Goal: Task Accomplishment & Management: Manage account settings

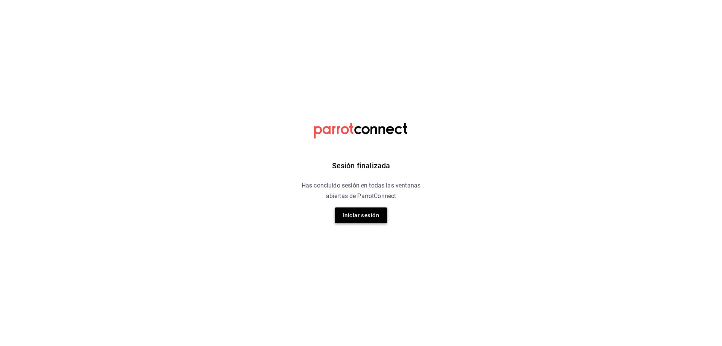
click at [367, 214] on button "Iniciar sesión" at bounding box center [361, 215] width 53 height 16
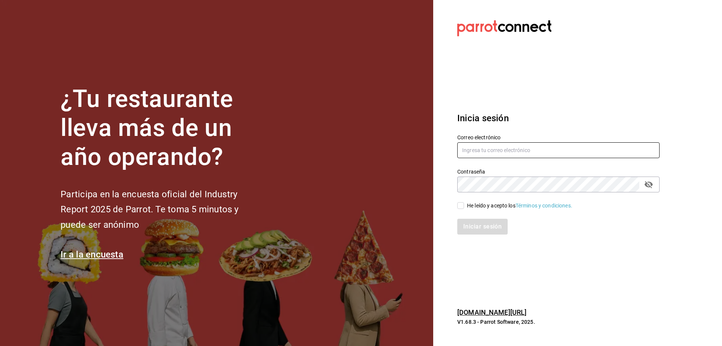
type input "[EMAIL_ADDRESS][DOMAIN_NAME]"
click at [463, 206] on input "He leído y acepto los Términos y condiciones." at bounding box center [460, 205] width 7 height 7
checkbox input "true"
click at [479, 225] on button "Iniciar sesión" at bounding box center [482, 227] width 51 height 16
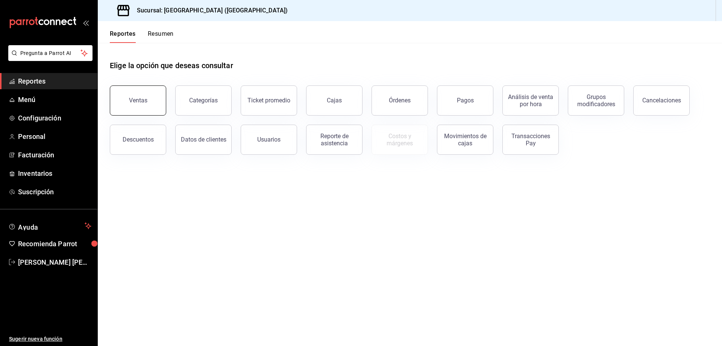
click at [149, 99] on button "Ventas" at bounding box center [138, 100] width 56 height 30
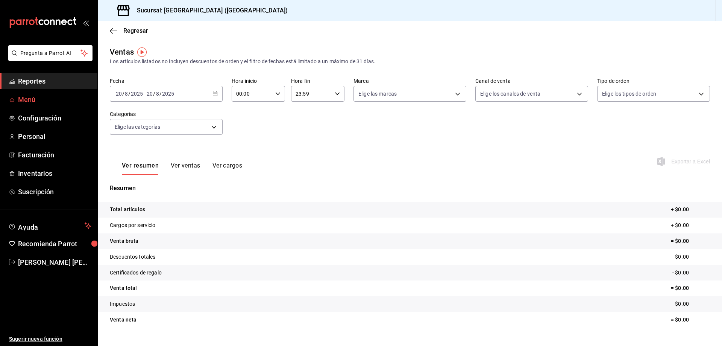
click at [27, 97] on span "Menú" at bounding box center [54, 99] width 73 height 10
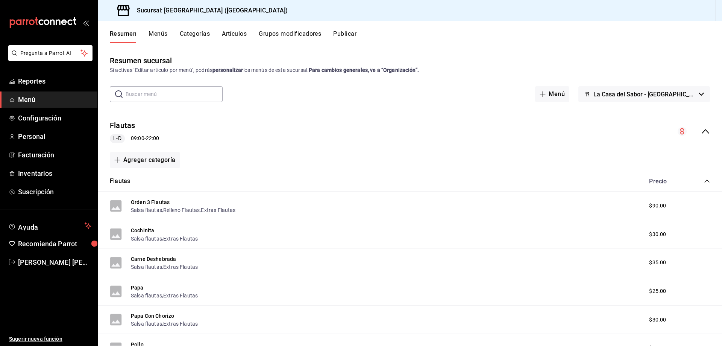
click at [193, 34] on button "Categorías" at bounding box center [195, 36] width 30 height 13
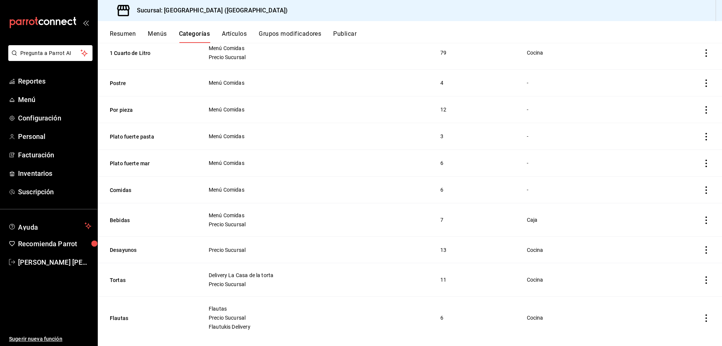
scroll to position [150, 0]
click at [120, 215] on button "Bebidas" at bounding box center [147, 219] width 75 height 8
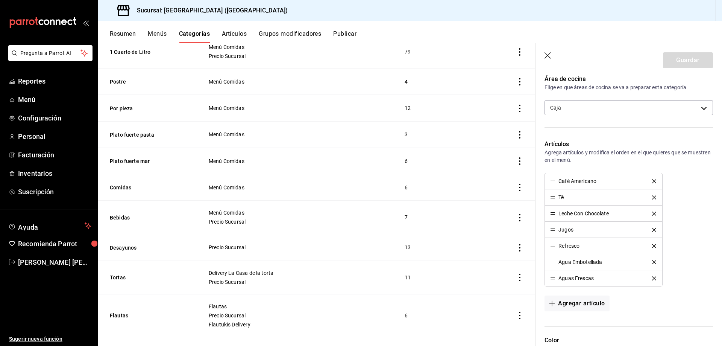
scroll to position [188, 0]
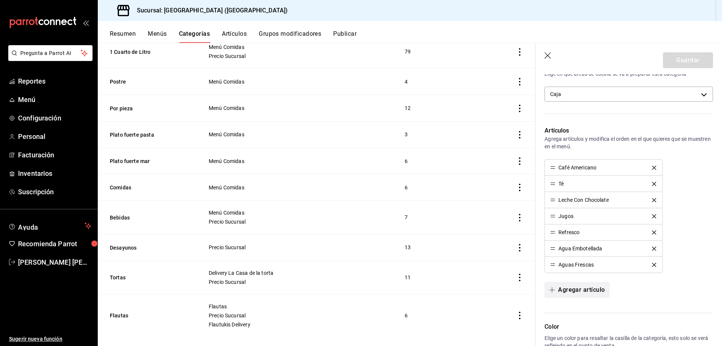
click at [582, 294] on button "Agregar artículo" at bounding box center [577, 290] width 65 height 16
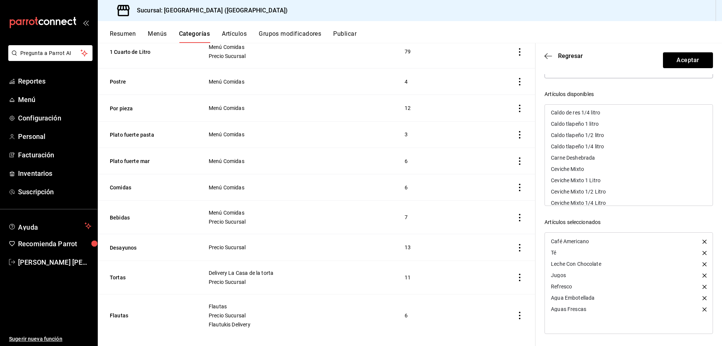
scroll to position [44, 0]
click at [235, 32] on button "Artículos" at bounding box center [234, 36] width 25 height 13
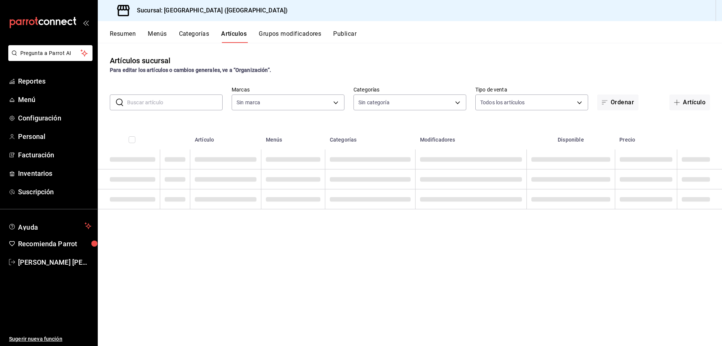
type input "4329e25c-3564-4bd4-9b42-c2c7c1faad88,6e0801bb-d1c2-47ff-9bb9-7e67fe9c63bb"
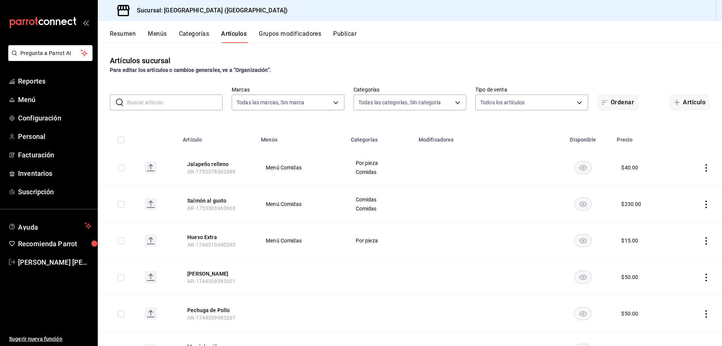
type input "c4b22869-ca7a-4e23-8ad6-48f9b66d7855,78fc6d24-e93f-4341-8664-4fbb00cbf95a,8f840…"
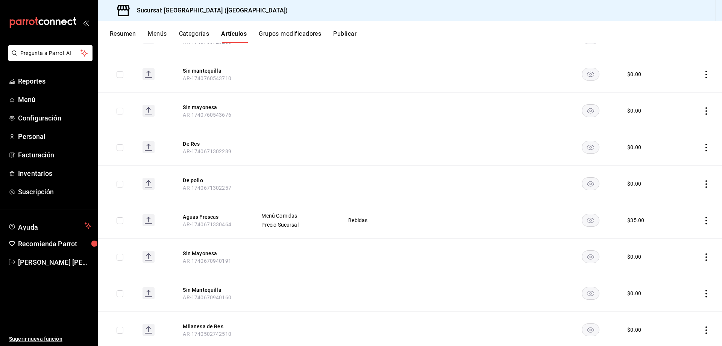
scroll to position [899, 0]
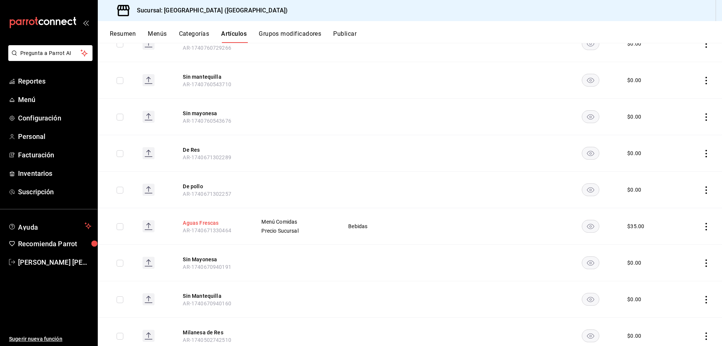
click at [205, 221] on button "Aguas Frescas" at bounding box center [213, 223] width 60 height 8
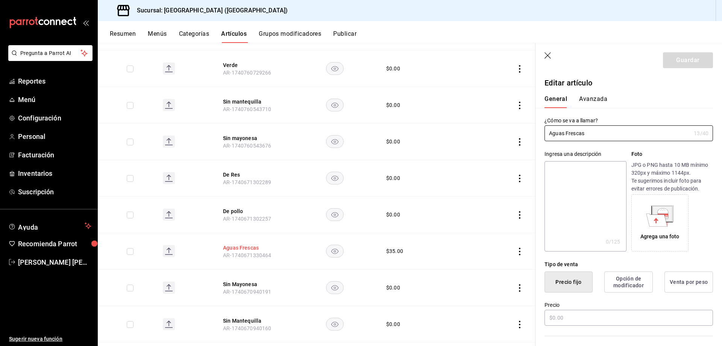
type input "$35.00"
click at [549, 53] on icon "button" at bounding box center [549, 56] width 8 height 8
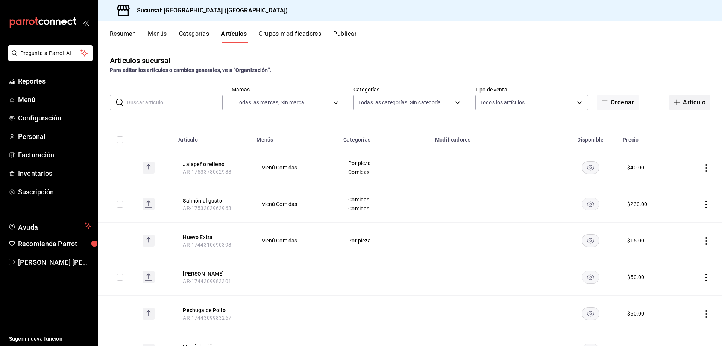
click at [683, 104] on button "Artículo" at bounding box center [690, 102] width 41 height 16
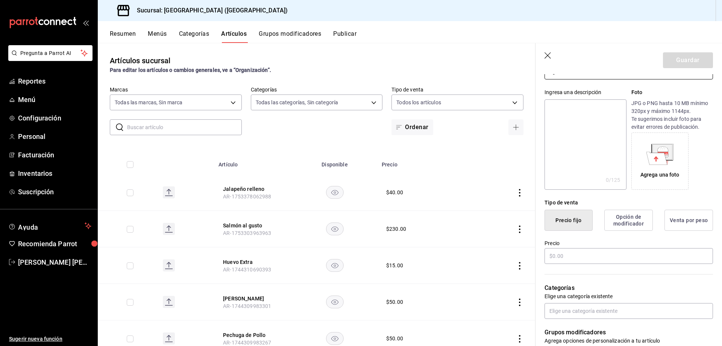
scroll to position [75, 0]
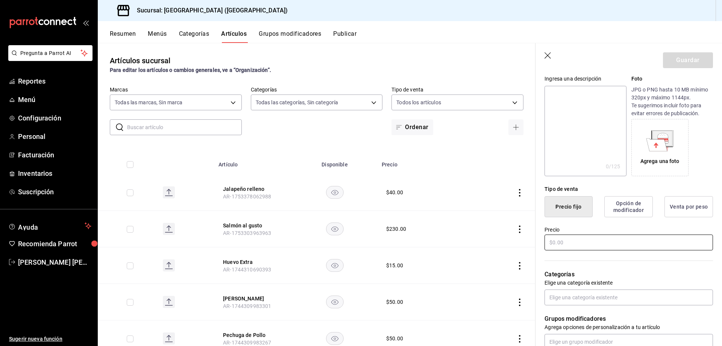
type input "Agua Mineral"
click at [563, 241] on input "text" at bounding box center [629, 242] width 169 height 16
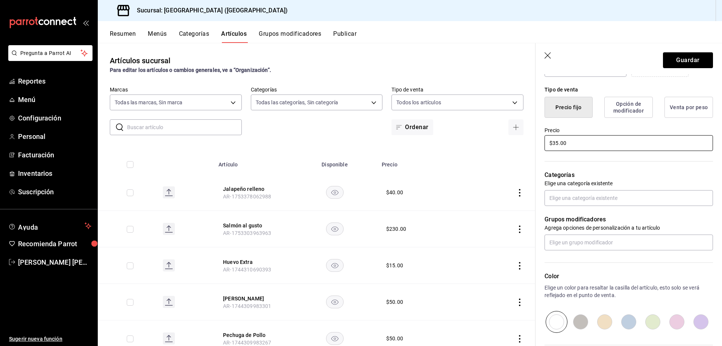
scroll to position [188, 0]
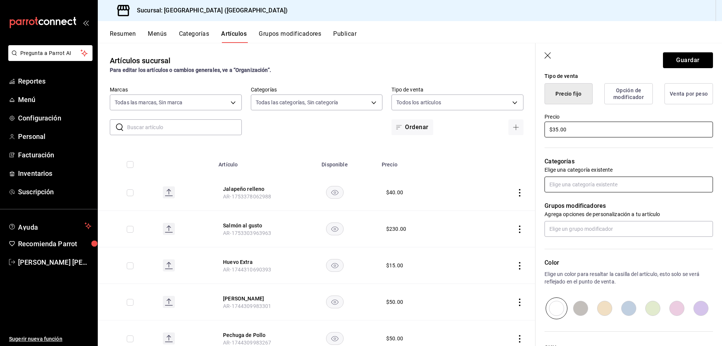
type input "$35.00"
click at [625, 184] on input "text" at bounding box center [629, 184] width 169 height 16
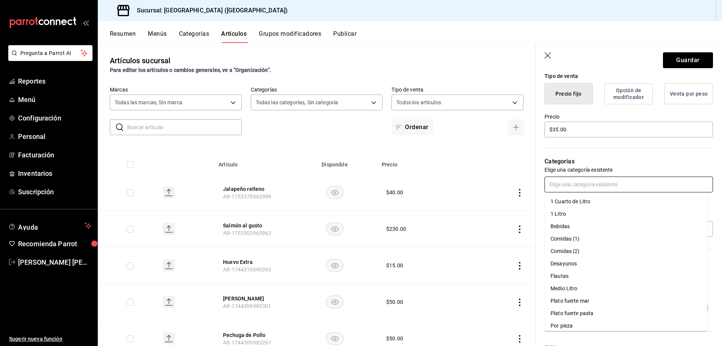
click at [575, 227] on li "Bebidas" at bounding box center [626, 226] width 163 height 12
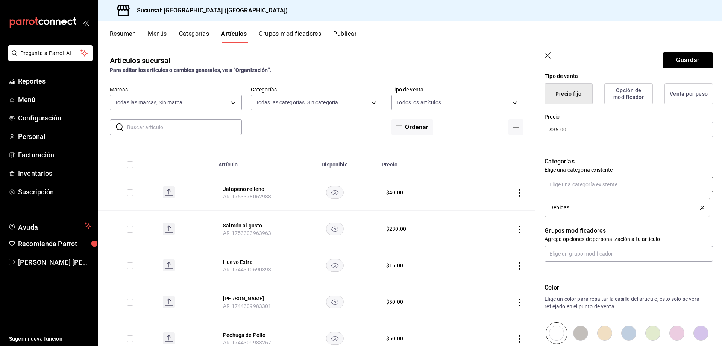
click at [634, 184] on input "text" at bounding box center [629, 184] width 169 height 16
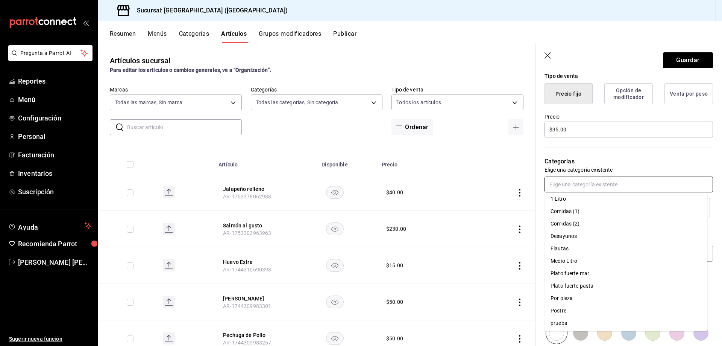
scroll to position [29, 0]
click at [591, 283] on li "Por pieza" at bounding box center [626, 284] width 163 height 12
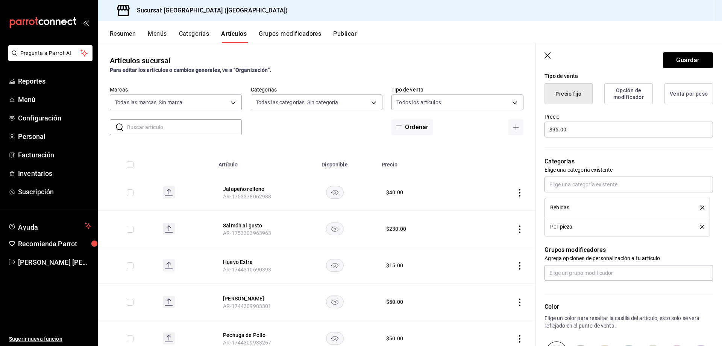
click at [700, 225] on icon "delete" at bounding box center [702, 227] width 4 height 4
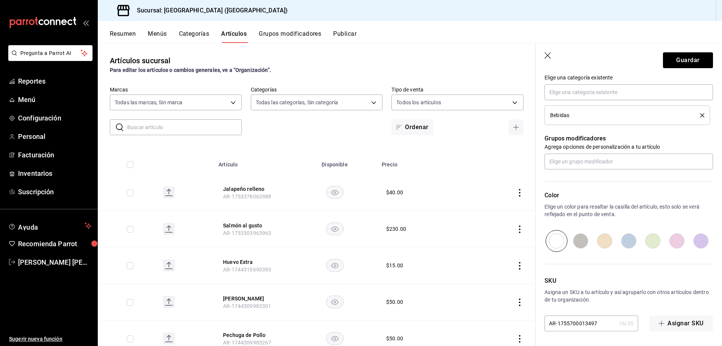
scroll to position [281, 0]
click at [684, 62] on button "Guardar" at bounding box center [688, 60] width 50 height 16
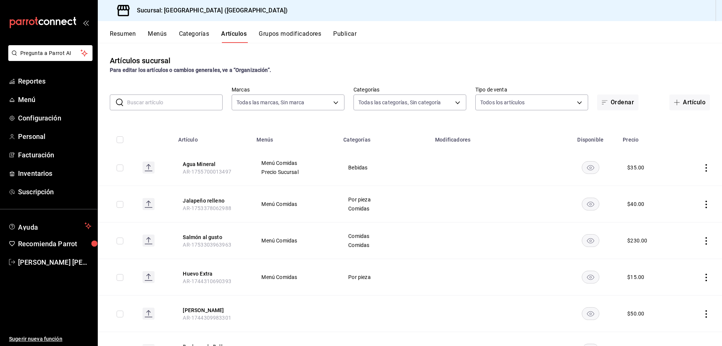
click at [675, 103] on span "button" at bounding box center [678, 102] width 9 height 6
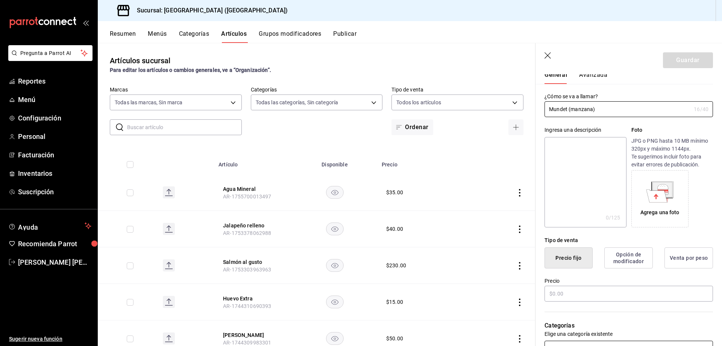
scroll to position [75, 0]
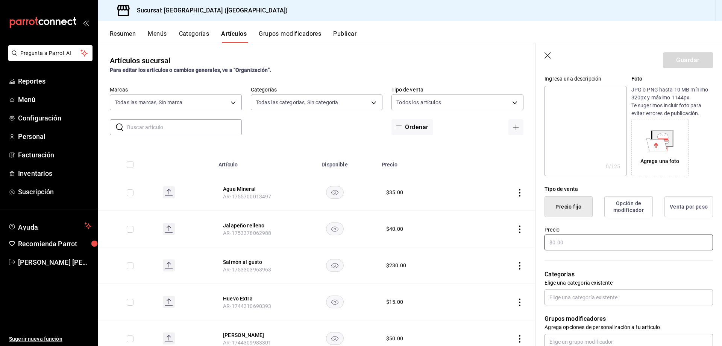
type input "Mundet (manzana)"
click at [566, 244] on input "text" at bounding box center [629, 242] width 169 height 16
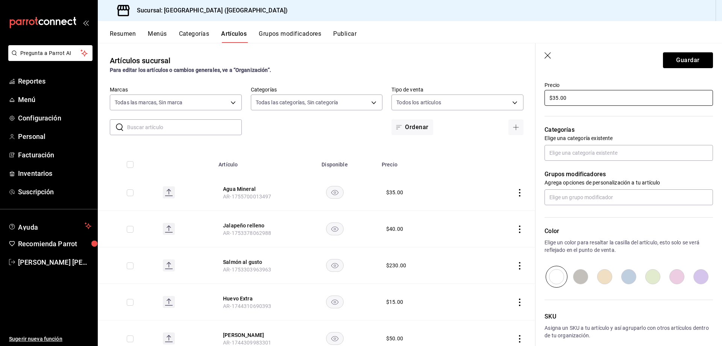
scroll to position [226, 0]
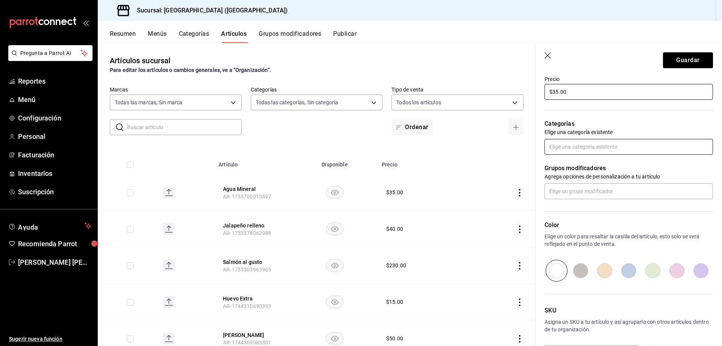
type input "$35.00"
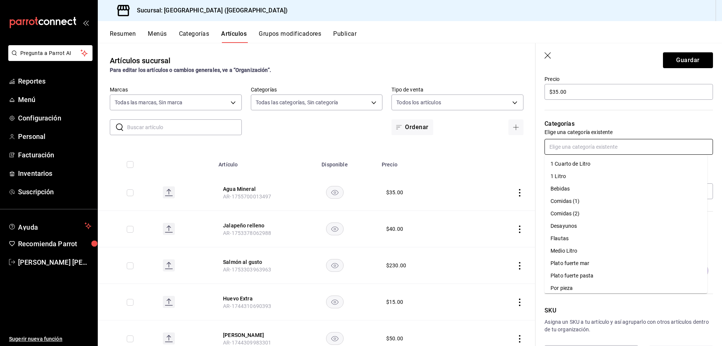
click at [633, 148] on input "text" at bounding box center [629, 147] width 169 height 16
click at [571, 182] on li "Bebidas" at bounding box center [626, 185] width 163 height 12
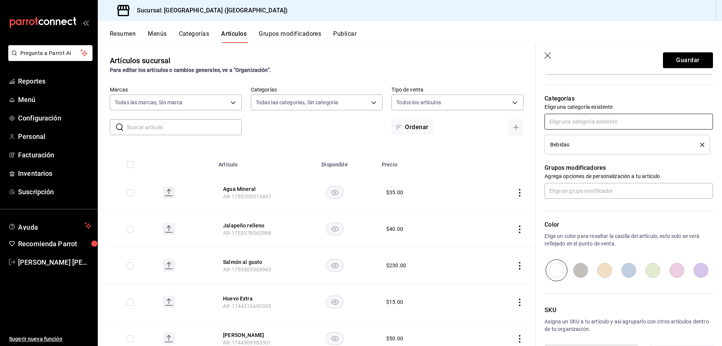
scroll to position [281, 0]
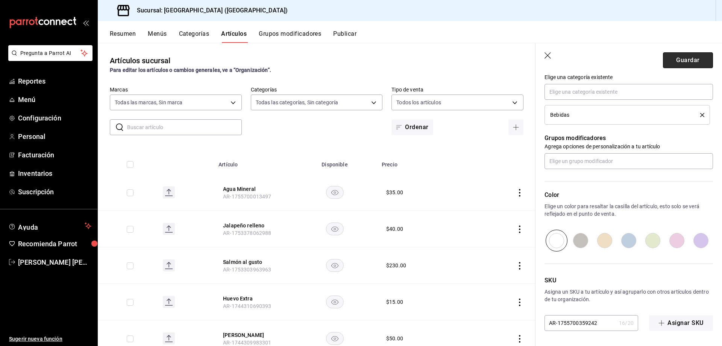
click at [683, 55] on button "Guardar" at bounding box center [688, 60] width 50 height 16
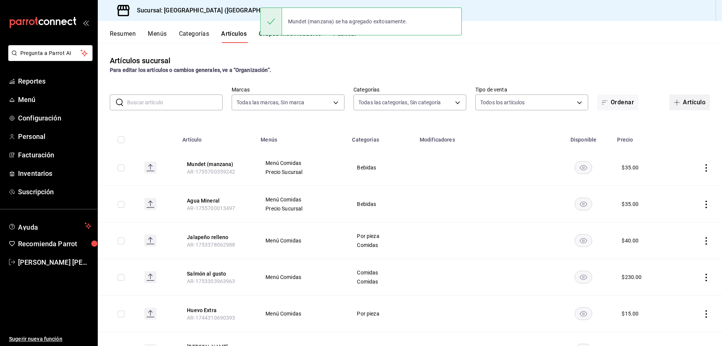
click at [684, 102] on button "Artículo" at bounding box center [690, 102] width 41 height 16
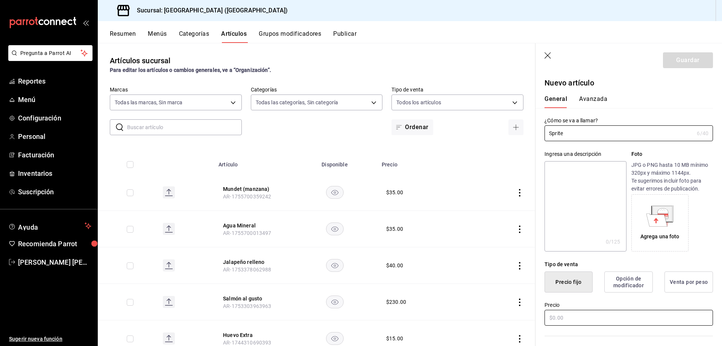
type input "Sprite"
click at [569, 320] on input "text" at bounding box center [629, 318] width 169 height 16
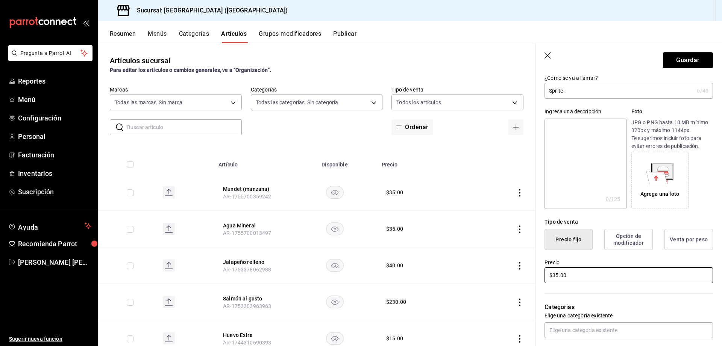
scroll to position [113, 0]
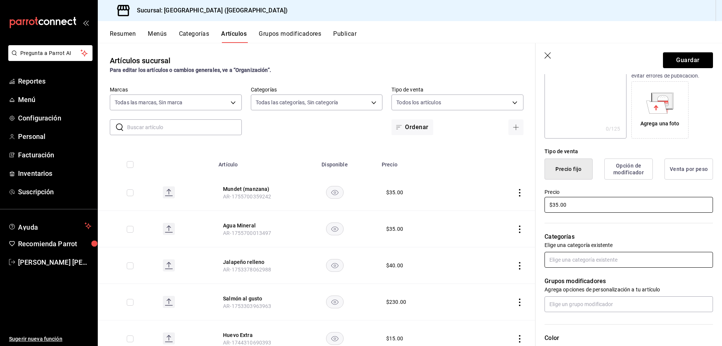
type input "$35.00"
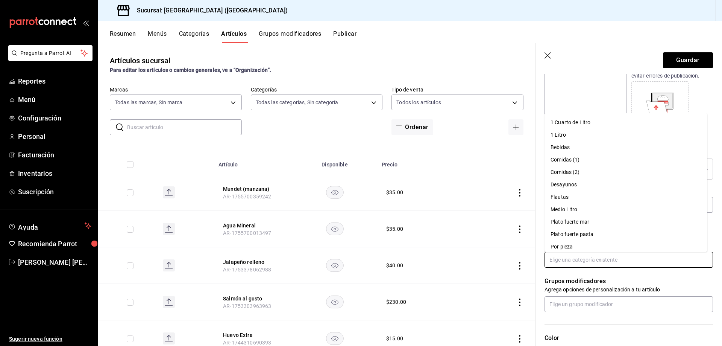
click at [596, 263] on input "text" at bounding box center [629, 260] width 169 height 16
click at [574, 147] on li "Bebidas" at bounding box center [626, 147] width 163 height 12
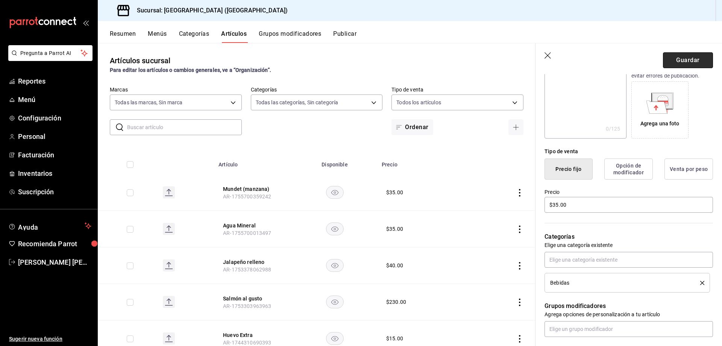
click at [686, 56] on button "Guardar" at bounding box center [688, 60] width 50 height 16
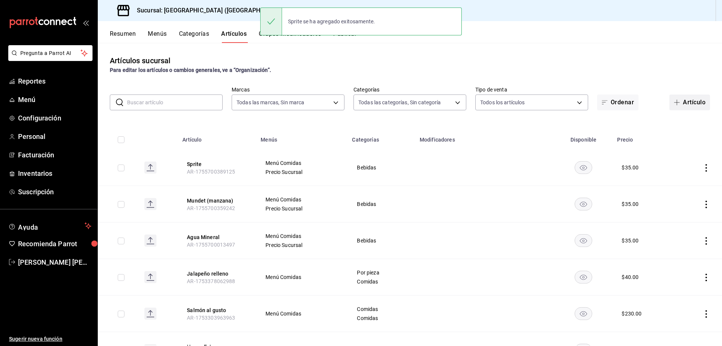
click at [684, 101] on button "Artículo" at bounding box center [690, 102] width 41 height 16
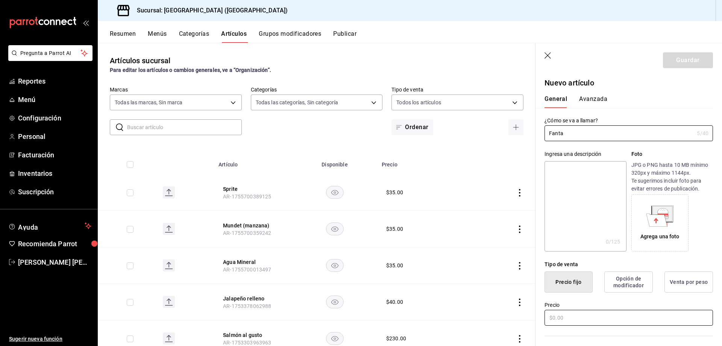
type input "Fanta"
click at [567, 317] on input "text" at bounding box center [629, 318] width 169 height 16
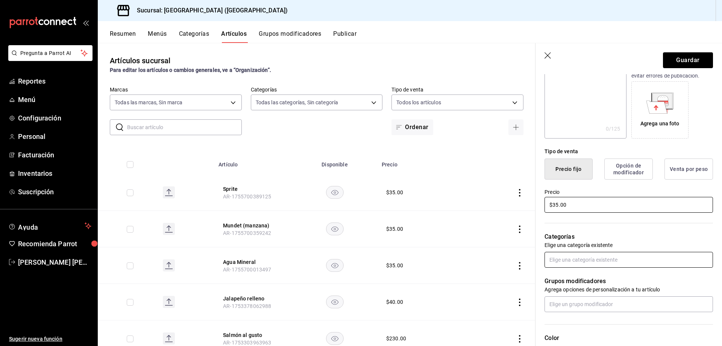
type input "$35.00"
click at [597, 261] on input "text" at bounding box center [629, 260] width 169 height 16
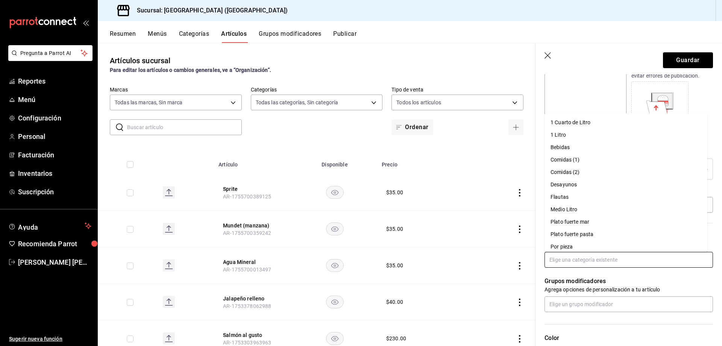
click at [568, 148] on li "Bebidas" at bounding box center [626, 147] width 163 height 12
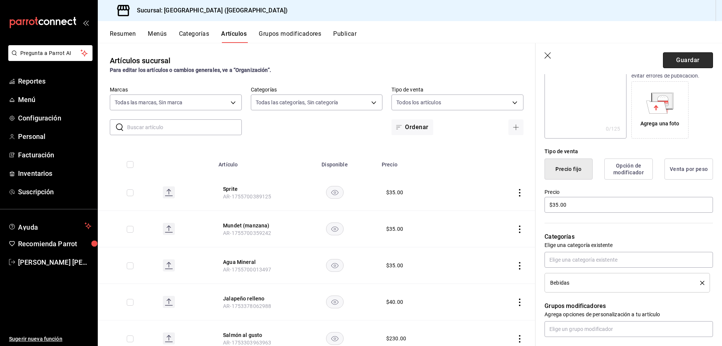
click at [685, 58] on button "Guardar" at bounding box center [688, 60] width 50 height 16
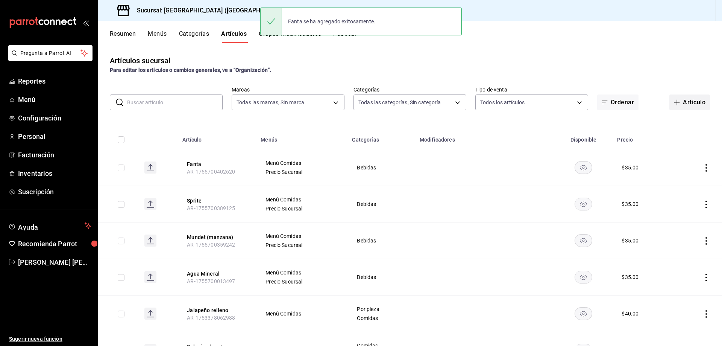
click at [685, 102] on button "Artículo" at bounding box center [690, 102] width 41 height 16
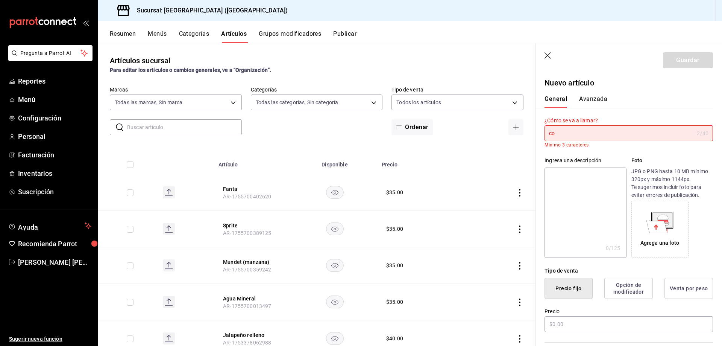
type input "c"
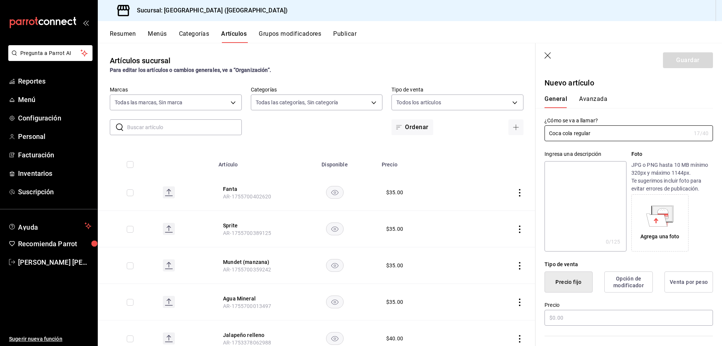
type input "Coca cola regular"
click at [633, 281] on button "Opción de modificador" at bounding box center [628, 281] width 49 height 21
click at [555, 284] on button "Precio fijo" at bounding box center [569, 281] width 48 height 21
click at [563, 317] on input "text" at bounding box center [629, 318] width 169 height 16
type input "$35.00"
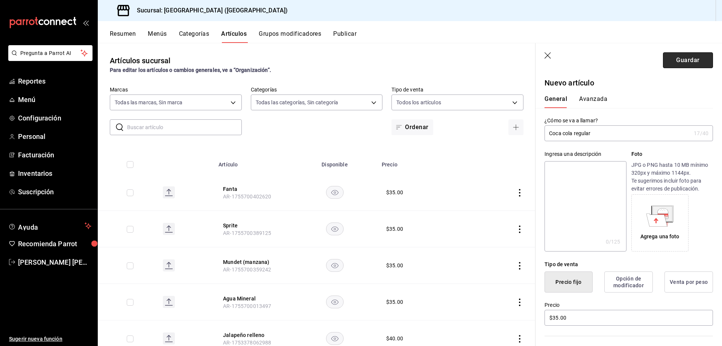
click at [687, 61] on button "Guardar" at bounding box center [688, 60] width 50 height 16
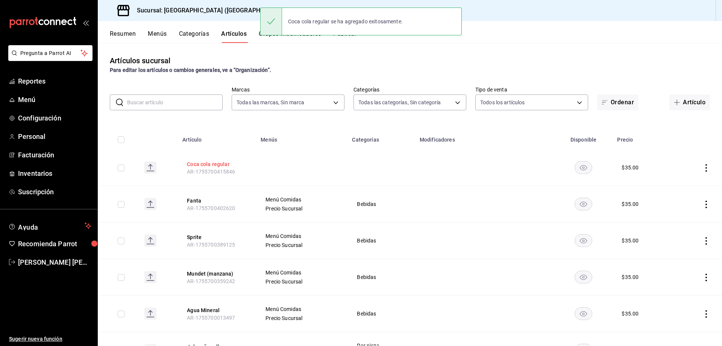
click at [217, 164] on button "Coca cola regular" at bounding box center [217, 164] width 60 height 8
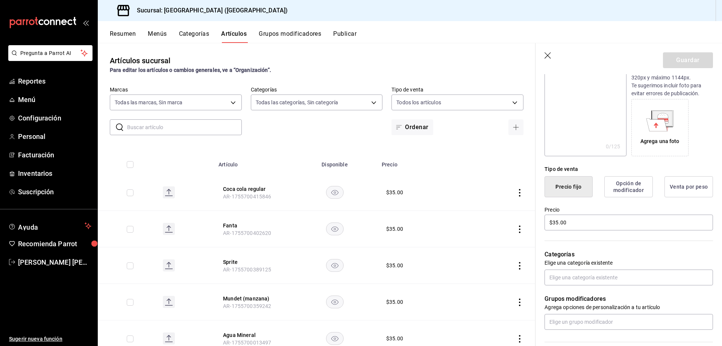
scroll to position [113, 0]
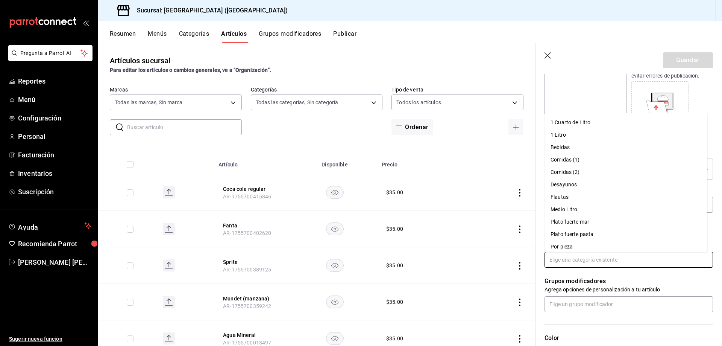
click at [652, 261] on input "text" at bounding box center [629, 260] width 169 height 16
click at [570, 150] on li "Bebidas" at bounding box center [626, 147] width 163 height 12
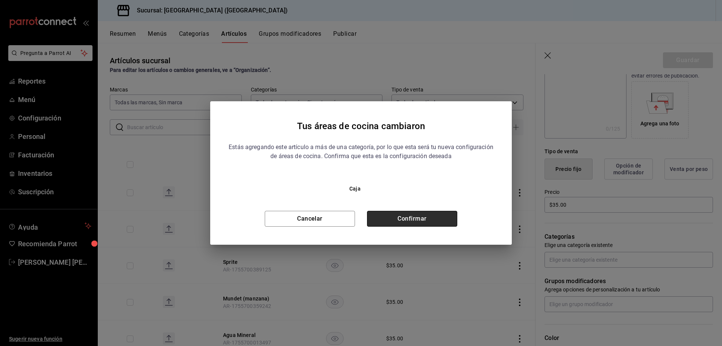
click at [416, 219] on button "Confirmar" at bounding box center [412, 219] width 90 height 16
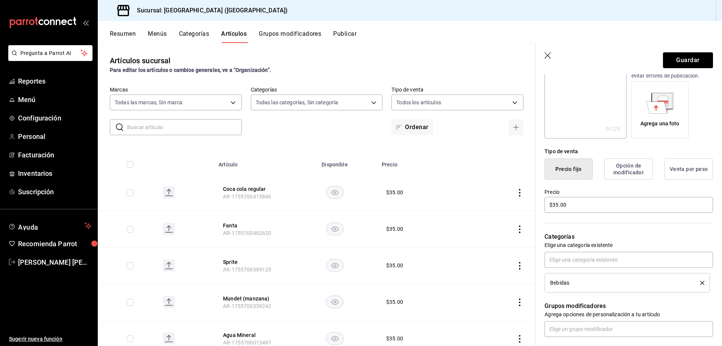
click at [547, 56] on icon "button" at bounding box center [549, 56] width 8 height 8
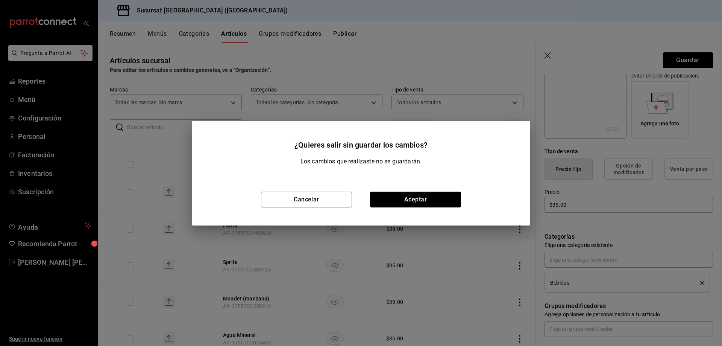
click at [427, 200] on button "Aceptar" at bounding box center [415, 199] width 91 height 16
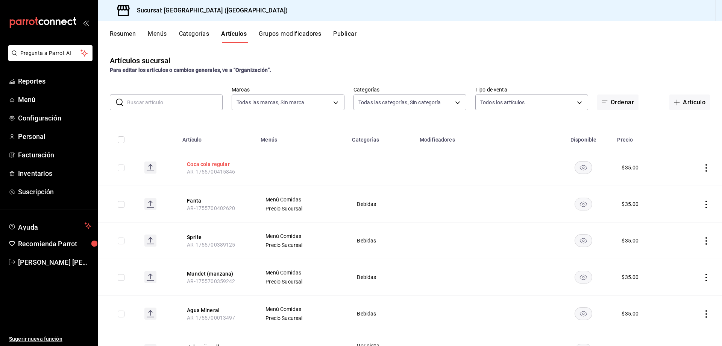
click at [215, 163] on button "Coca cola regular" at bounding box center [217, 164] width 60 height 8
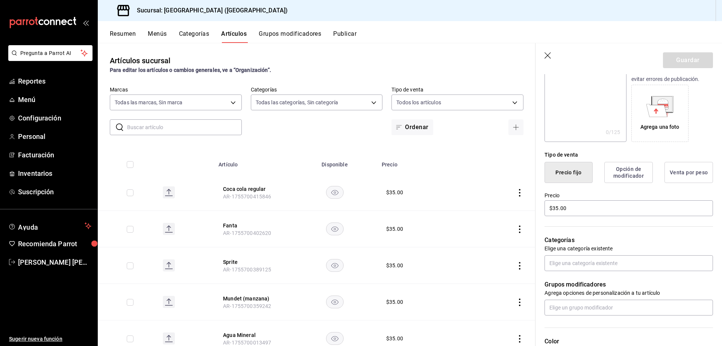
scroll to position [113, 0]
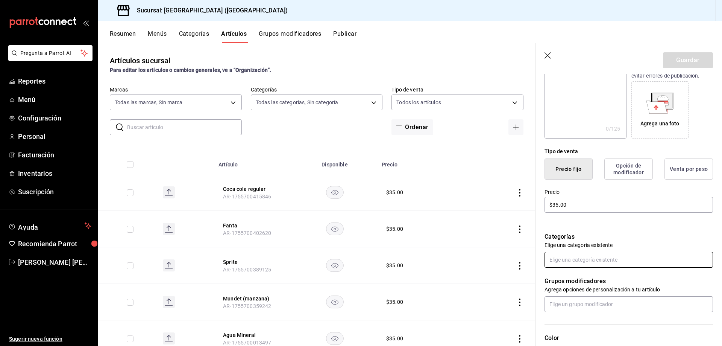
click at [659, 260] on input "text" at bounding box center [629, 260] width 169 height 16
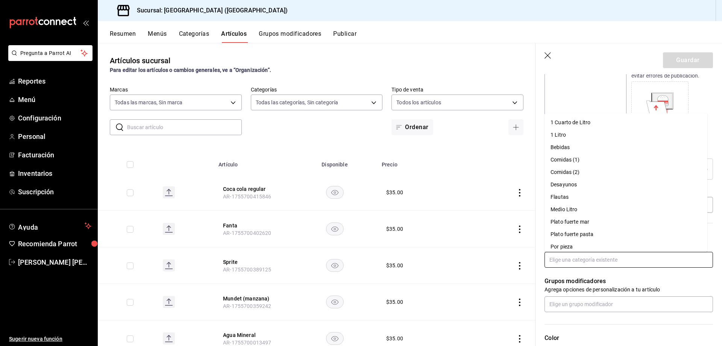
click at [588, 146] on li "Bebidas" at bounding box center [626, 147] width 163 height 12
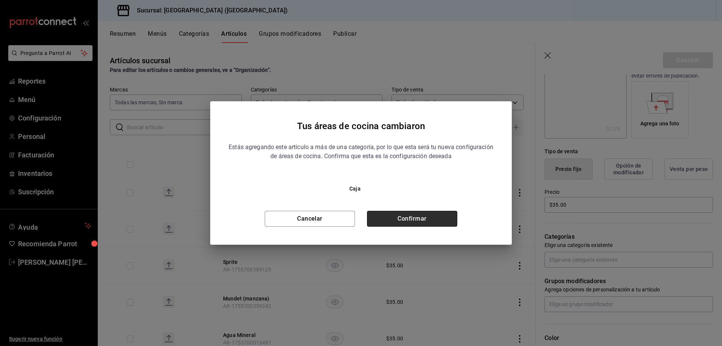
click at [427, 219] on button "Confirmar" at bounding box center [412, 219] width 90 height 16
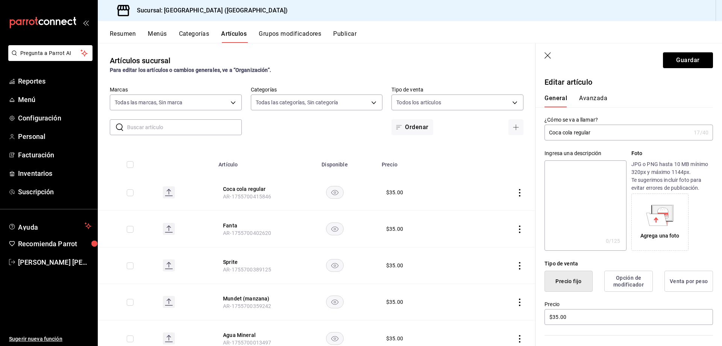
scroll to position [0, 0]
click at [687, 62] on button "Guardar" at bounding box center [688, 60] width 50 height 16
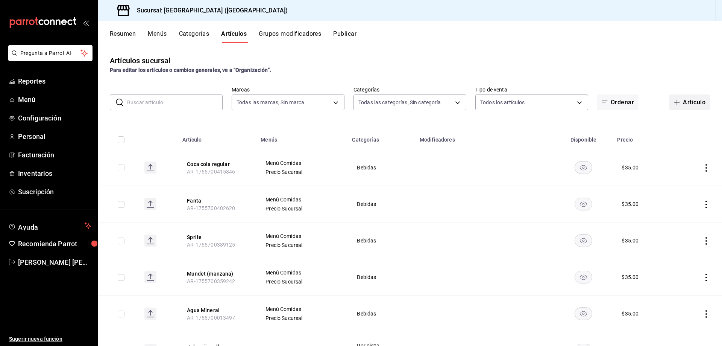
click at [684, 100] on button "Artículo" at bounding box center [690, 102] width 41 height 16
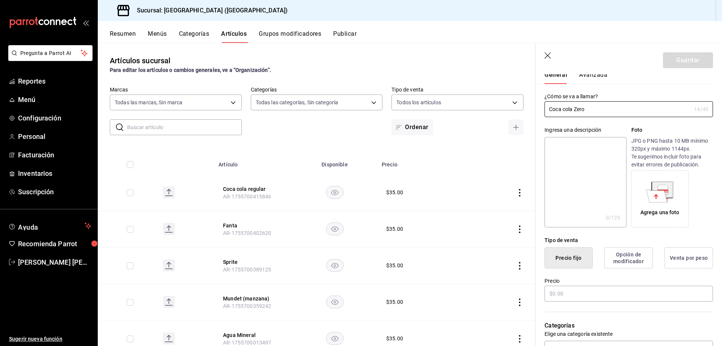
scroll to position [38, 0]
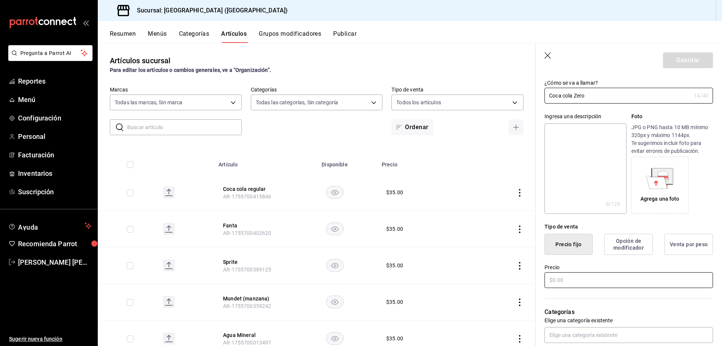
type input "Coca cola Zero"
click at [570, 278] on input "text" at bounding box center [629, 280] width 169 height 16
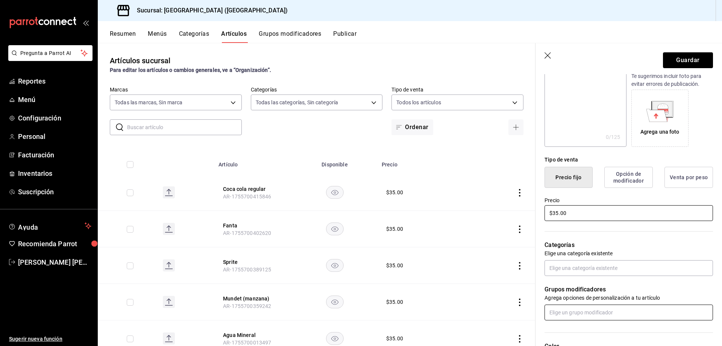
scroll to position [113, 0]
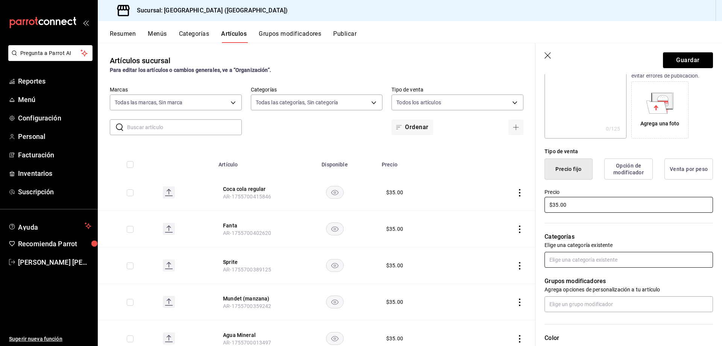
type input "$35.00"
click at [570, 260] on input "text" at bounding box center [629, 260] width 169 height 16
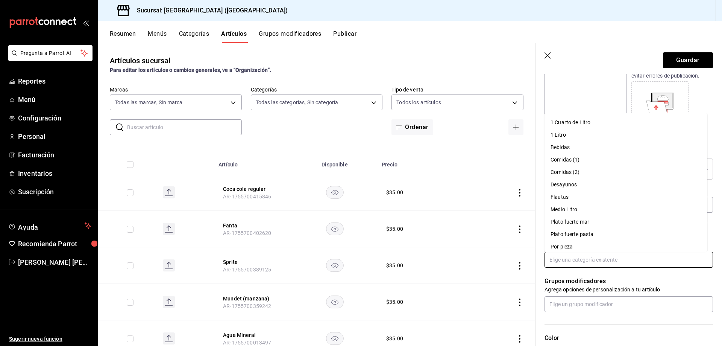
click at [571, 147] on li "Bebidas" at bounding box center [626, 147] width 163 height 12
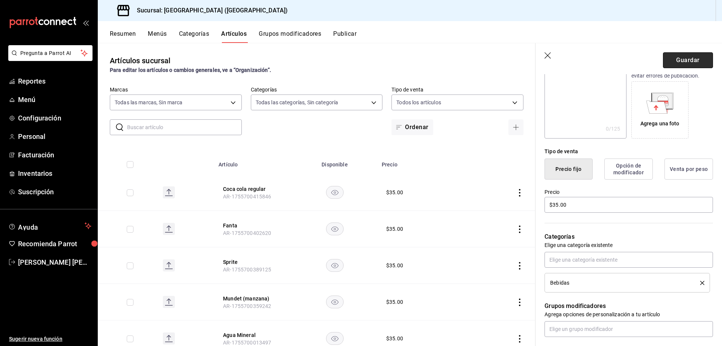
click at [686, 59] on button "Guardar" at bounding box center [688, 60] width 50 height 16
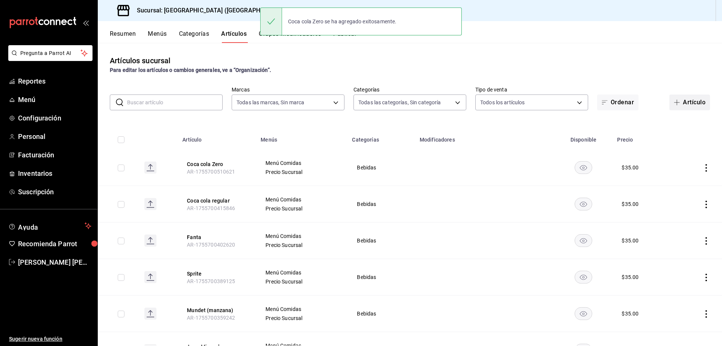
click at [686, 100] on button "Artículo" at bounding box center [690, 102] width 41 height 16
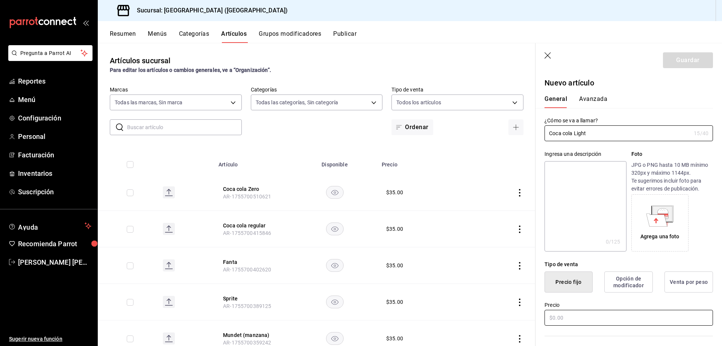
type input "Coca cola Light"
click at [564, 320] on input "text" at bounding box center [629, 318] width 169 height 16
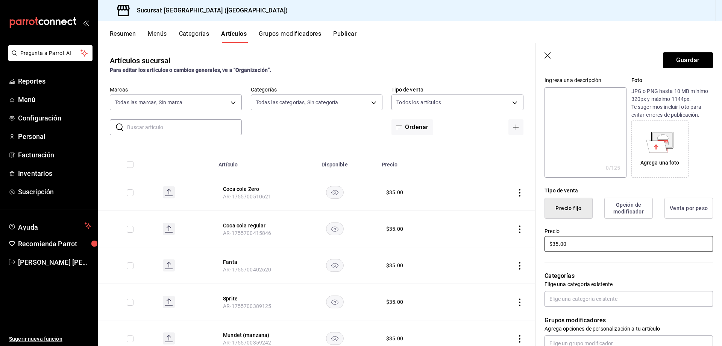
scroll to position [75, 0]
type input "$35.00"
click at [597, 299] on input "text" at bounding box center [629, 297] width 169 height 16
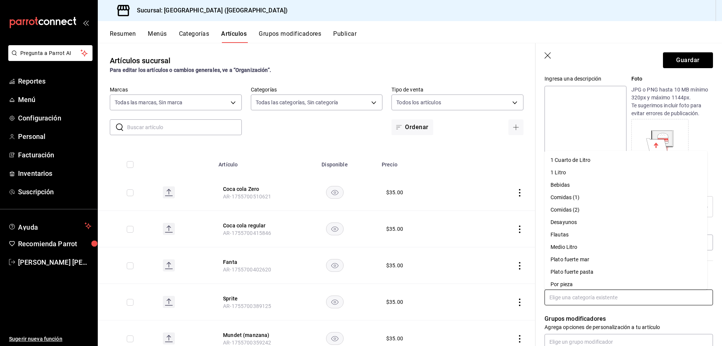
click at [577, 187] on li "Bebidas" at bounding box center [626, 185] width 163 height 12
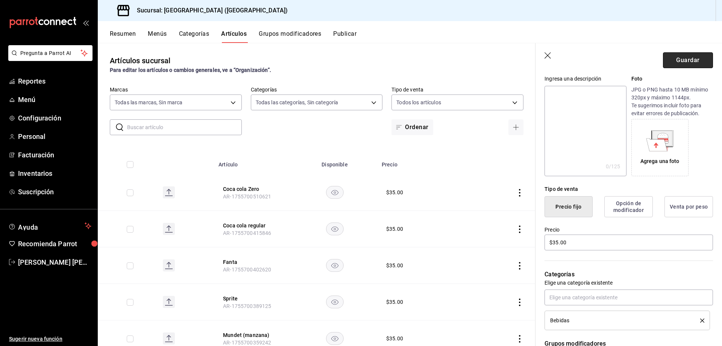
click at [687, 61] on button "Guardar" at bounding box center [688, 60] width 50 height 16
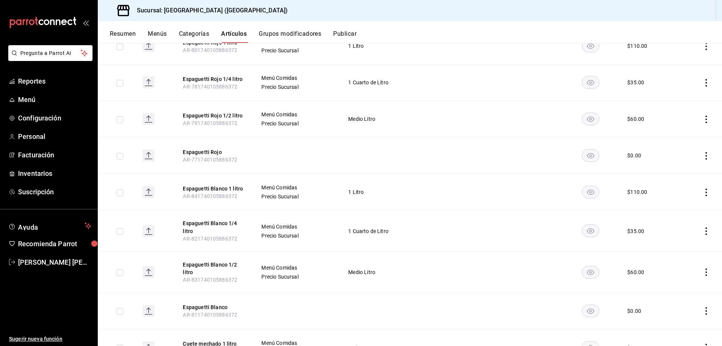
scroll to position [9531, 0]
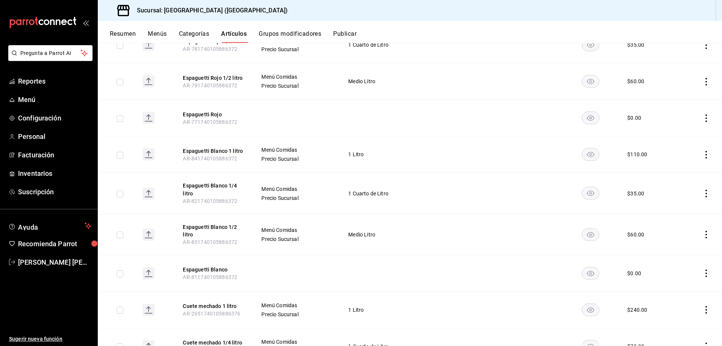
click at [703, 269] on icon "actions" at bounding box center [707, 273] width 8 height 8
click at [676, 216] on span "Editar" at bounding box center [678, 215] width 20 height 8
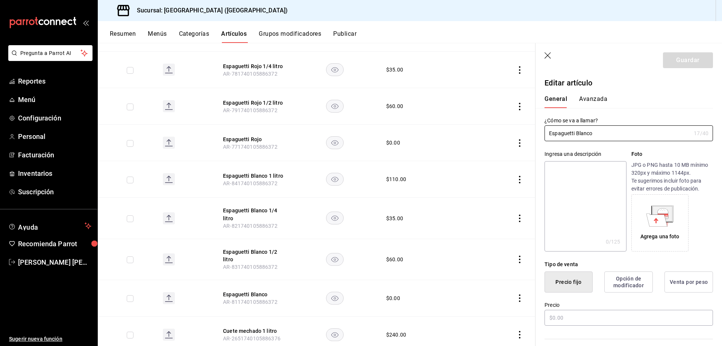
type input "$0.00"
click at [548, 55] on icon "button" at bounding box center [549, 56] width 8 height 8
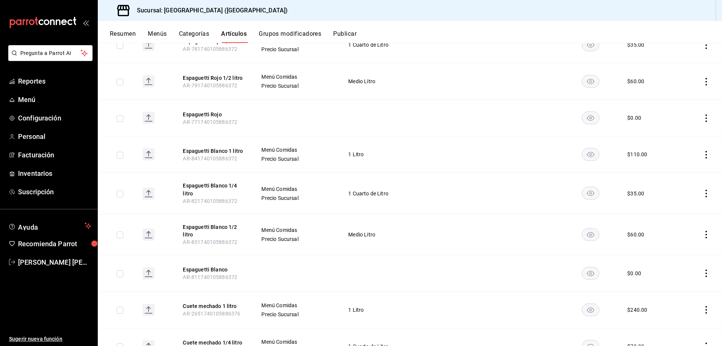
scroll to position [9507, 0]
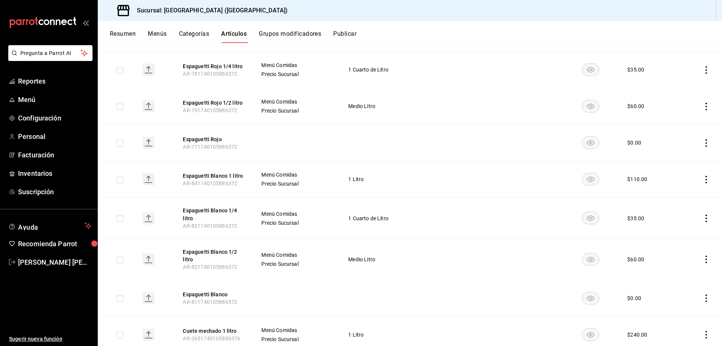
click at [703, 176] on icon "actions" at bounding box center [707, 180] width 8 height 8
click at [677, 121] on span "Editar" at bounding box center [678, 121] width 20 height 8
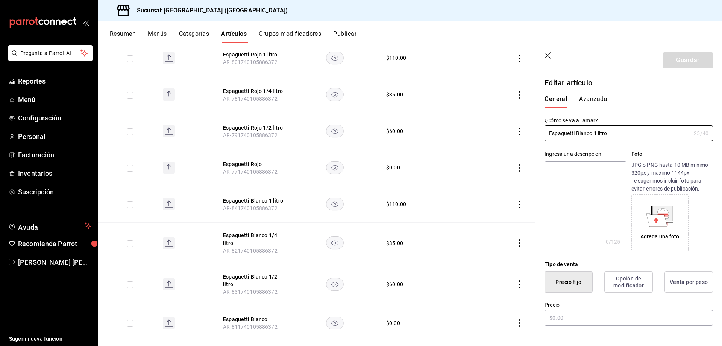
type input "$110.00"
drag, startPoint x: 615, startPoint y: 133, endPoint x: 585, endPoint y: 133, distance: 30.8
click at [585, 133] on input "Espaguetti Blanco 1 litro" at bounding box center [618, 133] width 146 height 15
click at [595, 133] on input "Espaguetti Blanco 1 litro" at bounding box center [618, 133] width 146 height 15
drag, startPoint x: 592, startPoint y: 133, endPoint x: 532, endPoint y: 129, distance: 59.9
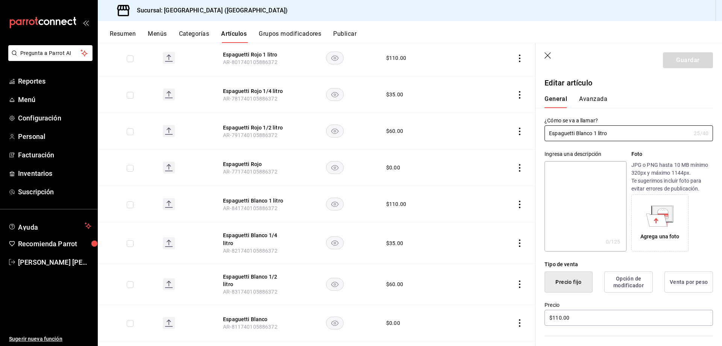
click at [532, 129] on main "Artículos sucursal Para editar los artículos o cambios generales, ve a “Organiz…" at bounding box center [410, 194] width 624 height 303
type input "Pasta 1 litro"
click at [679, 59] on button "Guardar" at bounding box center [688, 60] width 50 height 16
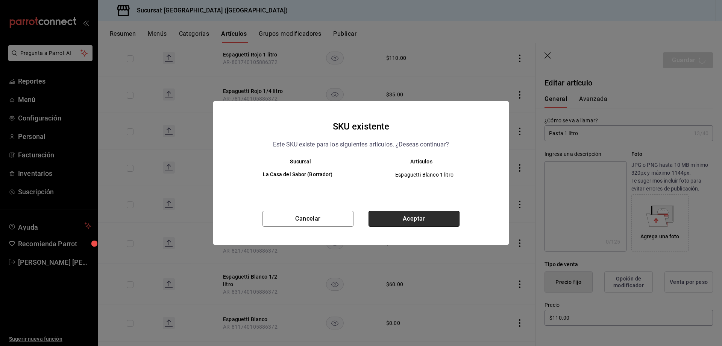
click at [427, 221] on button "Aceptar" at bounding box center [414, 219] width 91 height 16
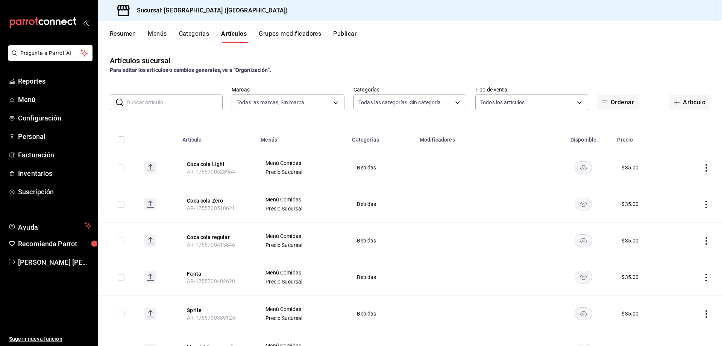
click at [178, 103] on input "text" at bounding box center [175, 102] width 96 height 15
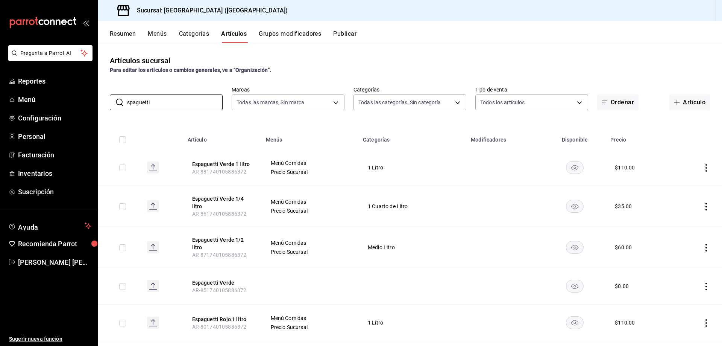
type input "spaguetti"
click at [703, 165] on icon "actions" at bounding box center [707, 168] width 8 height 8
click at [670, 183] on span "Editar" at bounding box center [678, 185] width 20 height 8
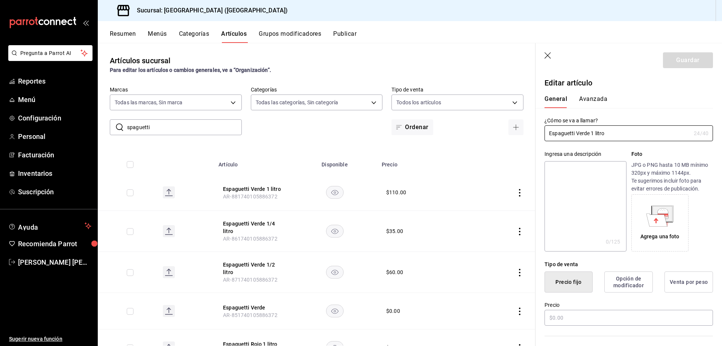
type input "$110.00"
click at [575, 134] on input "Espaguetti Verde 1 litro" at bounding box center [618, 133] width 146 height 15
type input "Pasta Verde 1 litro"
click at [678, 61] on button "Guardar" at bounding box center [688, 60] width 50 height 16
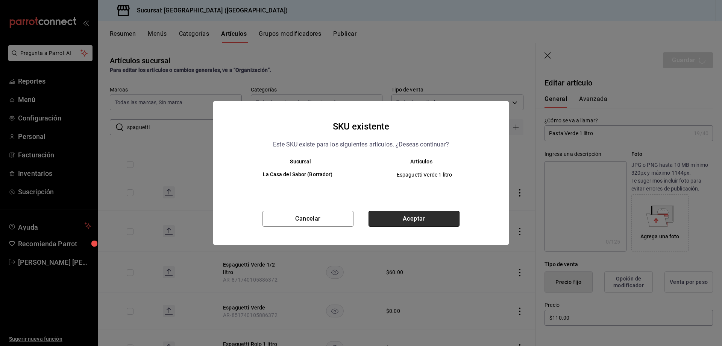
click at [424, 219] on button "Aceptar" at bounding box center [414, 219] width 91 height 16
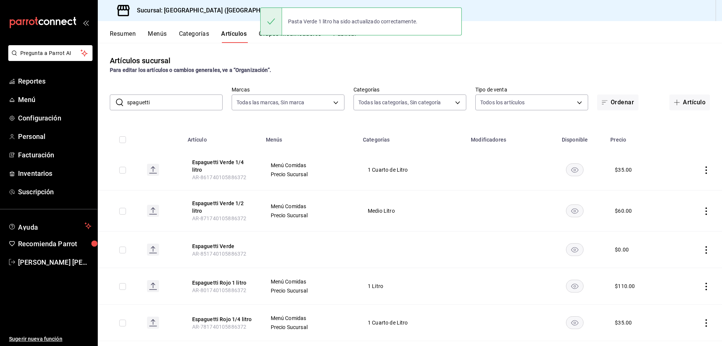
click at [703, 171] on icon "actions" at bounding box center [707, 170] width 8 height 8
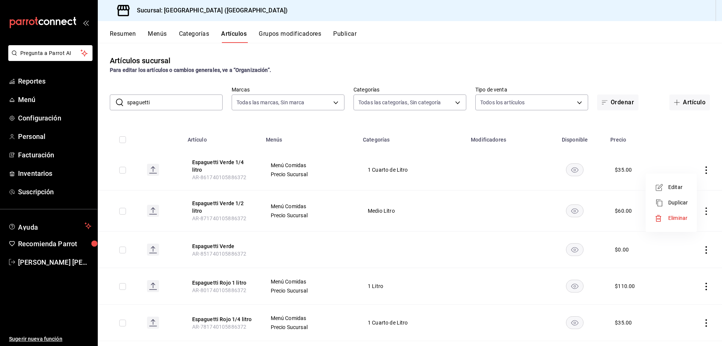
click at [680, 187] on span "Editar" at bounding box center [678, 187] width 20 height 8
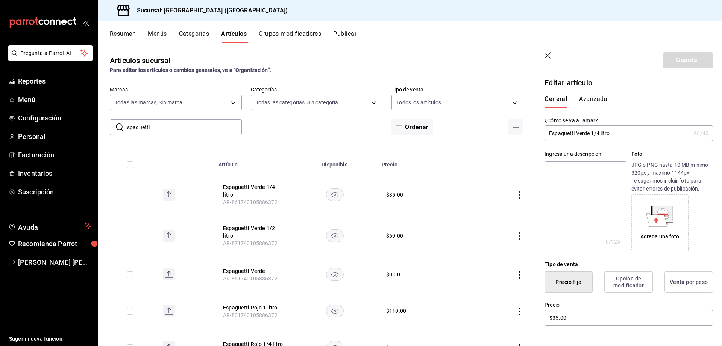
click at [575, 134] on input "Espaguetti Verde 1/4 litro" at bounding box center [618, 133] width 146 height 15
click at [549, 56] on icon "button" at bounding box center [548, 55] width 6 height 6
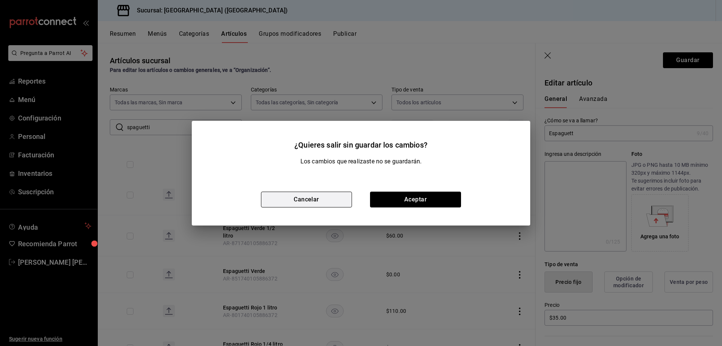
click at [323, 203] on button "Cancelar" at bounding box center [306, 199] width 91 height 16
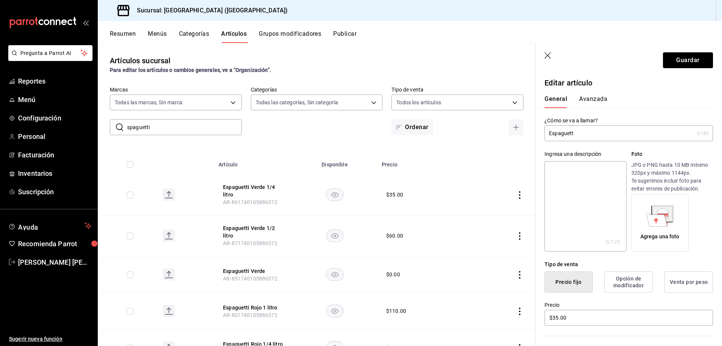
click at [550, 54] on icon "button" at bounding box center [548, 55] width 6 height 6
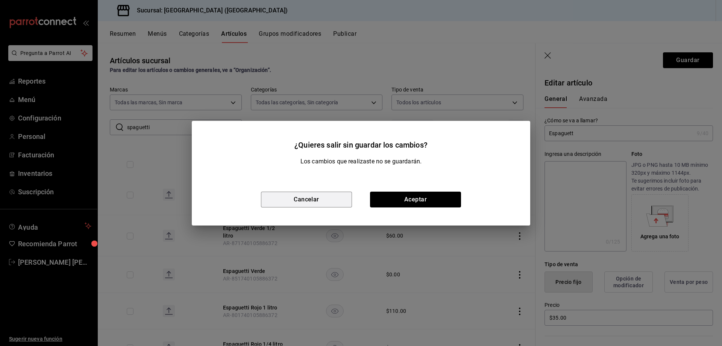
drag, startPoint x: 312, startPoint y: 201, endPoint x: 444, endPoint y: 170, distance: 135.3
click at [313, 200] on button "Cancelar" at bounding box center [306, 199] width 91 height 16
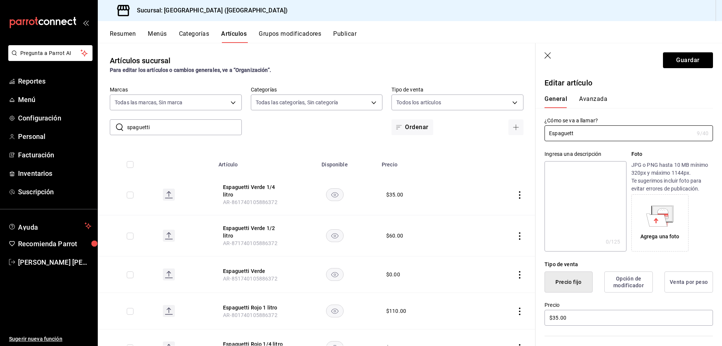
drag, startPoint x: 591, startPoint y: 137, endPoint x: 520, endPoint y: 132, distance: 71.6
click at [520, 132] on main "Artículos sucursal Para editar los artículos o cambios generales, ve a “Organiz…" at bounding box center [410, 194] width 624 height 303
click at [549, 55] on icon "button" at bounding box center [549, 56] width 8 height 8
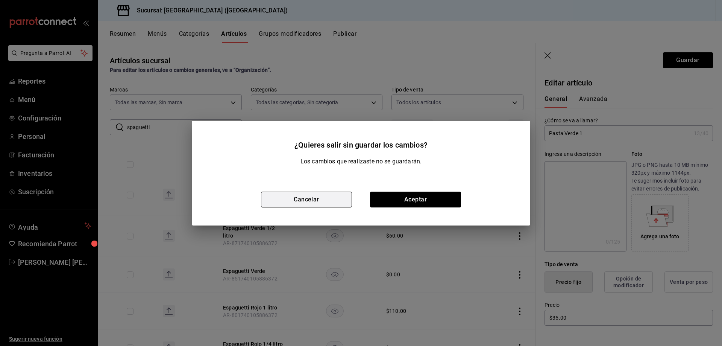
click at [316, 198] on button "Cancelar" at bounding box center [306, 199] width 91 height 16
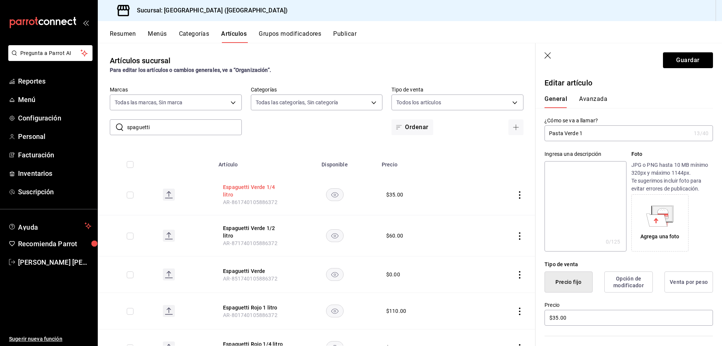
click at [265, 186] on button "Espaguetti Verde 1/4 litro" at bounding box center [253, 190] width 60 height 15
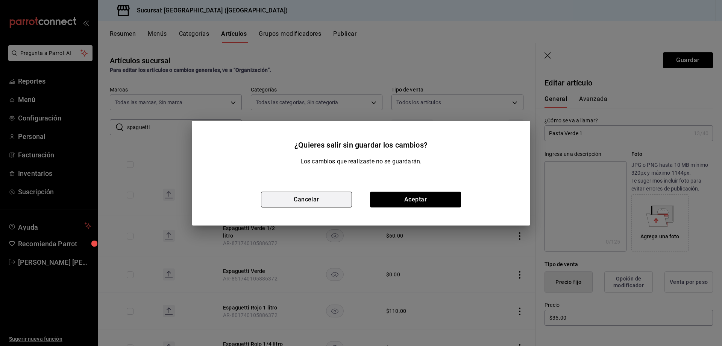
click at [327, 202] on button "Cancelar" at bounding box center [306, 199] width 91 height 16
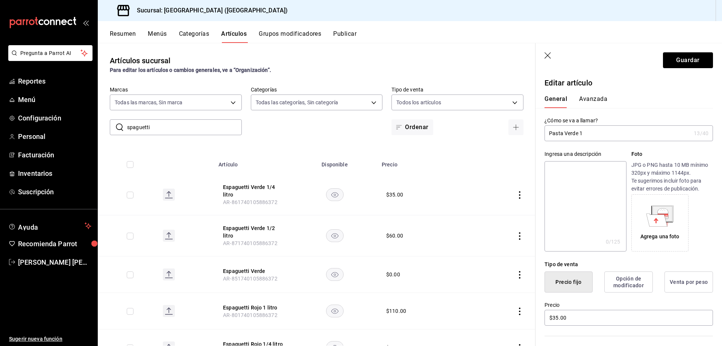
click at [588, 136] on input "Pasta Verde 1" at bounding box center [618, 133] width 146 height 15
type input "Pasta Verde 14"
click at [548, 55] on icon "button" at bounding box center [549, 56] width 8 height 8
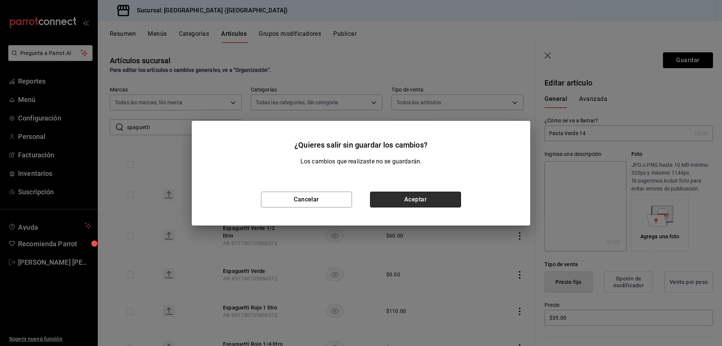
click at [414, 197] on button "Aceptar" at bounding box center [415, 199] width 91 height 16
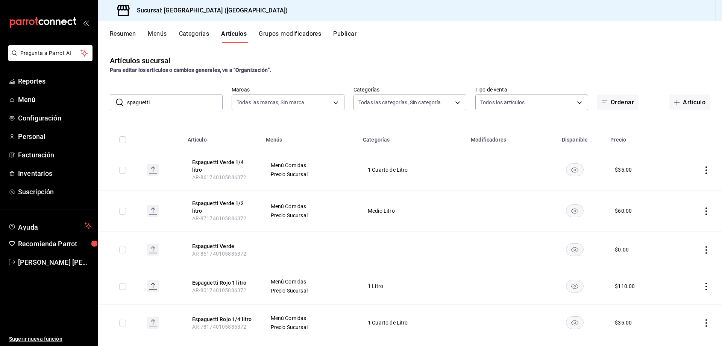
click at [703, 169] on icon "actions" at bounding box center [707, 170] width 8 height 8
click at [679, 188] on span "Editar" at bounding box center [678, 187] width 20 height 8
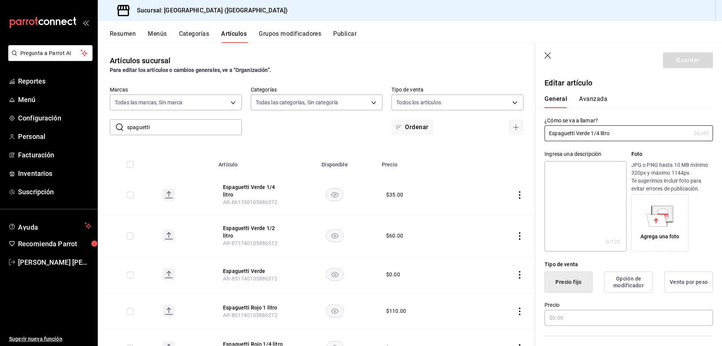
type input "$35.00"
click at [589, 133] on input "Espaguetti Verde 1/4 litro" at bounding box center [618, 133] width 146 height 15
type input "Espaguett Verde 14"
click at [547, 54] on icon "button" at bounding box center [549, 56] width 8 height 8
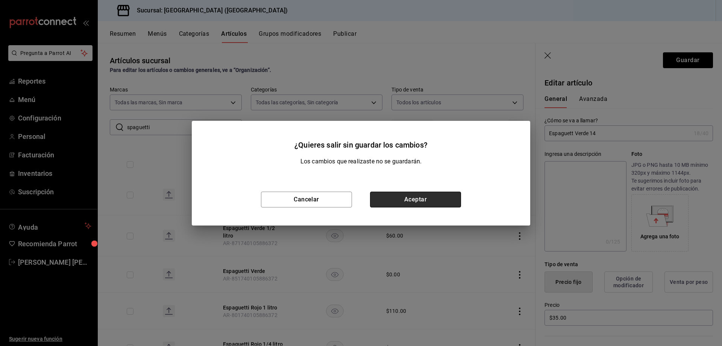
click at [411, 197] on button "Aceptar" at bounding box center [415, 199] width 91 height 16
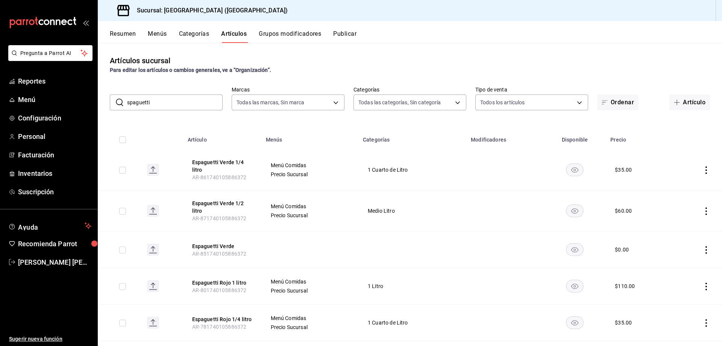
click at [703, 167] on icon "actions" at bounding box center [707, 170] width 8 height 8
click at [678, 188] on span "Editar" at bounding box center [678, 187] width 20 height 8
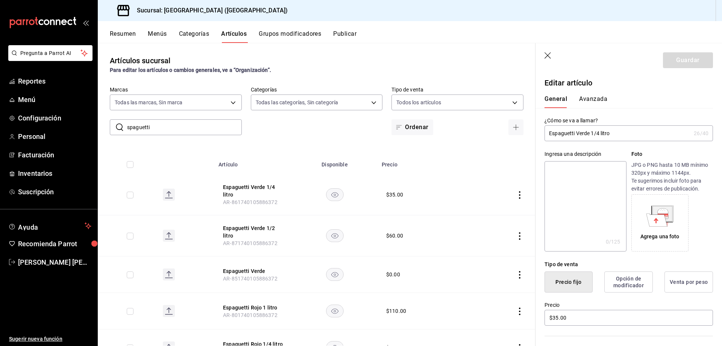
click at [556, 134] on input "Espaguetti Verde 1/4 litro" at bounding box center [618, 133] width 146 height 15
drag, startPoint x: 547, startPoint y: 133, endPoint x: 571, endPoint y: 133, distance: 23.3
click at [571, 133] on input "Epaguetti Verde 14 litro" at bounding box center [618, 133] width 146 height 15
type input "Pasta Verde 14 litro"
click at [549, 55] on icon "button" at bounding box center [549, 56] width 8 height 8
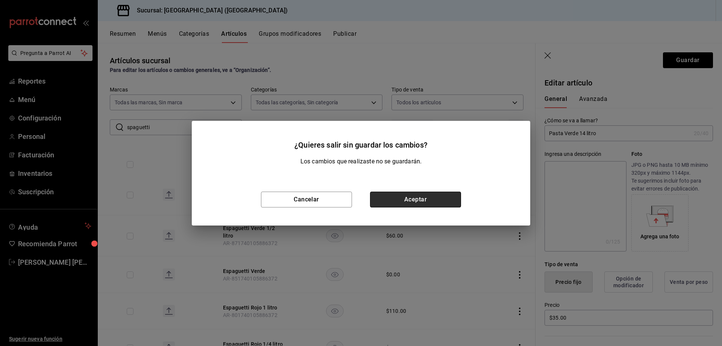
click at [418, 200] on button "Aceptar" at bounding box center [415, 199] width 91 height 16
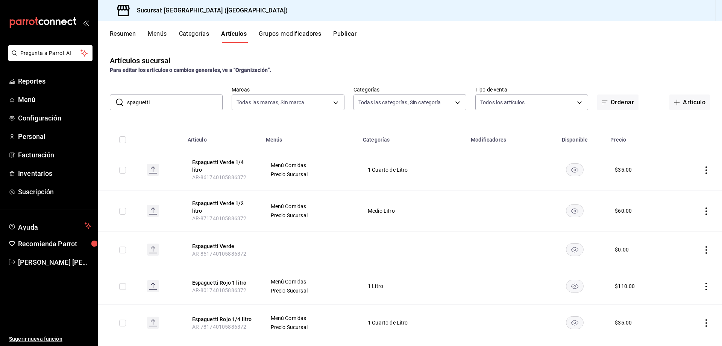
click at [703, 172] on icon "actions" at bounding box center [707, 170] width 8 height 8
click at [676, 190] on span "Editar" at bounding box center [678, 187] width 20 height 8
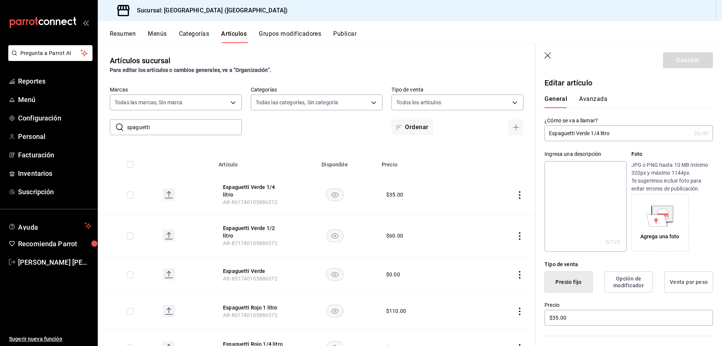
drag, startPoint x: 575, startPoint y: 133, endPoint x: 548, endPoint y: 132, distance: 27.1
click at [548, 132] on input "Espaguetti Verde 1/4 litro" at bounding box center [618, 133] width 146 height 15
type input "P Verde 14 litro"
click at [546, 57] on icon "button" at bounding box center [548, 55] width 6 height 6
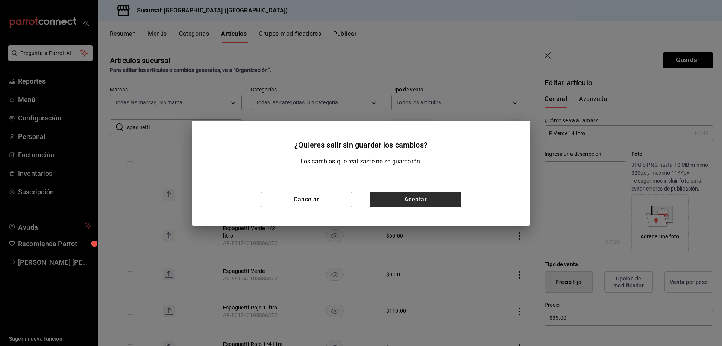
click at [399, 200] on button "Aceptar" at bounding box center [415, 199] width 91 height 16
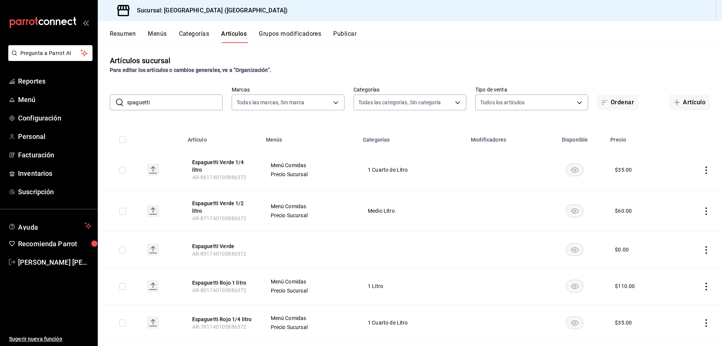
click at [703, 171] on icon "actions" at bounding box center [707, 170] width 8 height 8
click at [672, 187] on span "Editar" at bounding box center [678, 187] width 20 height 8
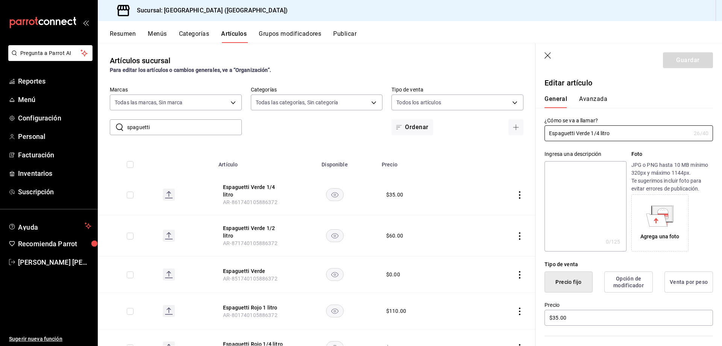
drag, startPoint x: 0, startPoint y: 0, endPoint x: 534, endPoint y: 135, distance: 551.0
click at [534, 135] on main "Artículos sucursal Para editar los artículos o cambios generales, ve a “Organiz…" at bounding box center [410, 194] width 624 height 303
click at [557, 135] on input "Espaguetti Verde 1/4 litro" at bounding box center [618, 133] width 146 height 15
drag, startPoint x: 609, startPoint y: 134, endPoint x: 577, endPoint y: 133, distance: 32.0
click at [577, 133] on input "Espaguetti Verde 1/4 litro" at bounding box center [618, 133] width 146 height 15
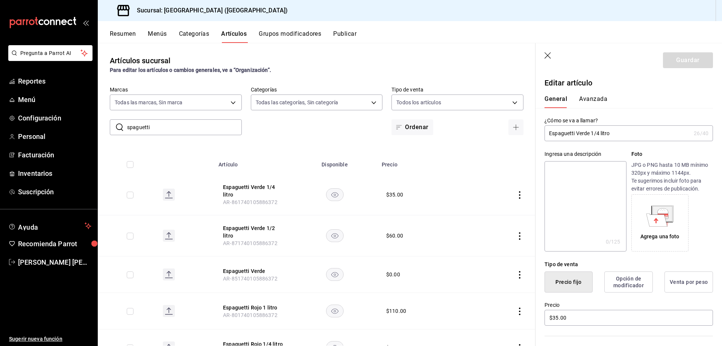
click at [574, 133] on input "Espaguetti Verde 1/4 litro" at bounding box center [618, 133] width 146 height 15
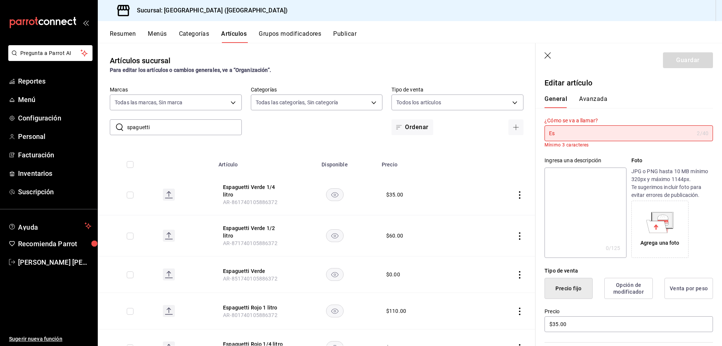
type input "E"
type input "p"
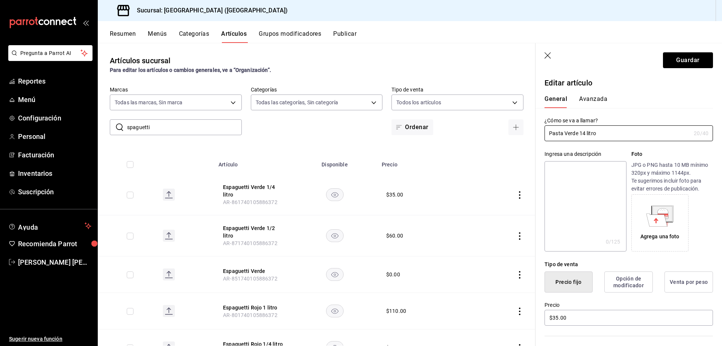
type input "Pasta Verde 14 litro"
click at [549, 56] on icon "button" at bounding box center [548, 55] width 6 height 6
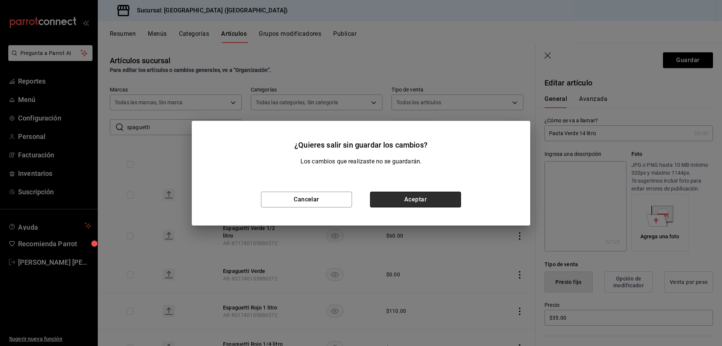
click at [421, 201] on button "Aceptar" at bounding box center [415, 199] width 91 height 16
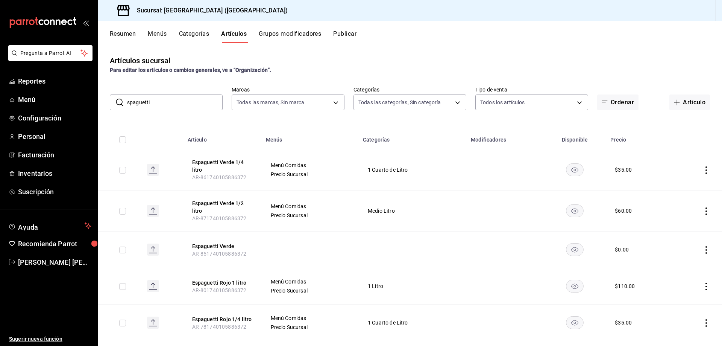
click at [703, 210] on icon "actions" at bounding box center [707, 211] width 8 height 8
click at [681, 228] on span "Editar" at bounding box center [678, 228] width 20 height 8
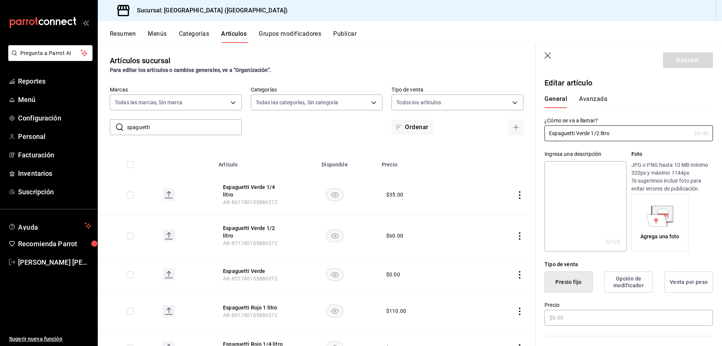
type input "$60.00"
click at [575, 134] on input "Espaguetti Verde 1/2 litro" at bounding box center [618, 133] width 146 height 15
type input "Espaguett Verde 12 litro"
click at [548, 54] on icon "button" at bounding box center [549, 56] width 8 height 8
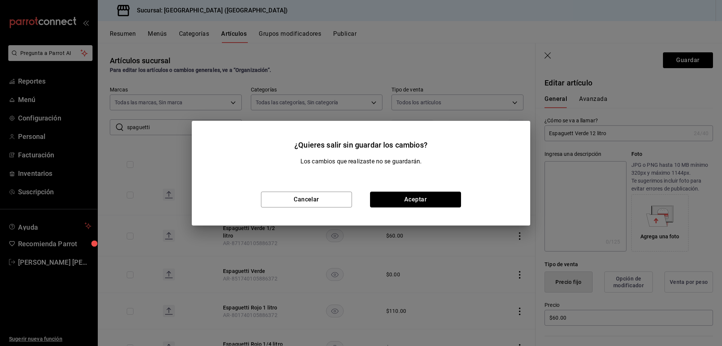
drag, startPoint x: 412, startPoint y: 201, endPoint x: 423, endPoint y: 197, distance: 11.5
click at [412, 201] on button "Aceptar" at bounding box center [415, 199] width 91 height 16
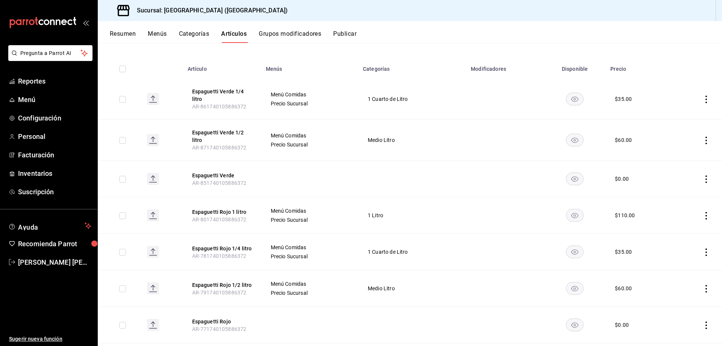
scroll to position [75, 0]
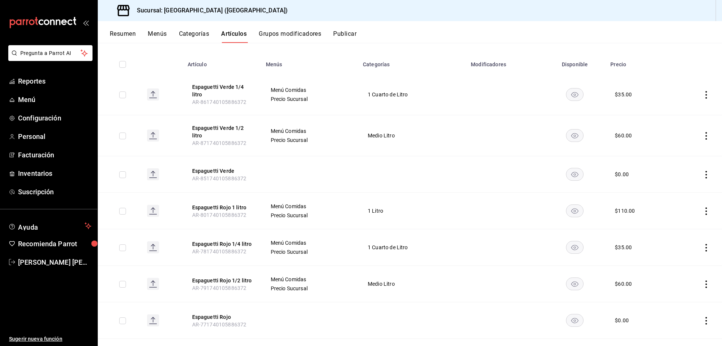
click at [703, 211] on icon "actions" at bounding box center [707, 211] width 8 height 8
click at [681, 229] on span "Editar" at bounding box center [678, 228] width 20 height 8
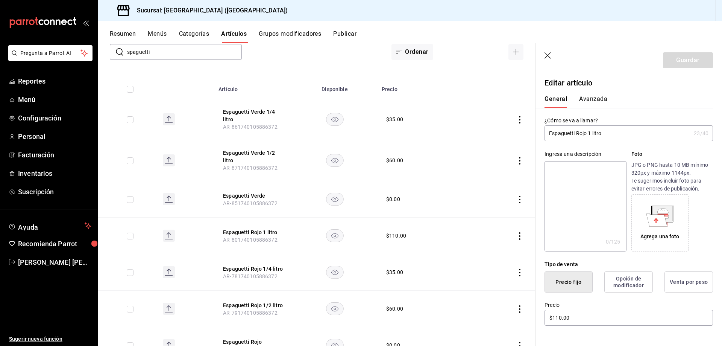
drag, startPoint x: 575, startPoint y: 134, endPoint x: 545, endPoint y: 135, distance: 29.8
click at [545, 135] on input "Espaguetti Rojo 1 litro" at bounding box center [618, 133] width 146 height 15
type input "Pasta Roja 1 litro"
click at [679, 59] on button "Guardar" at bounding box center [688, 60] width 50 height 16
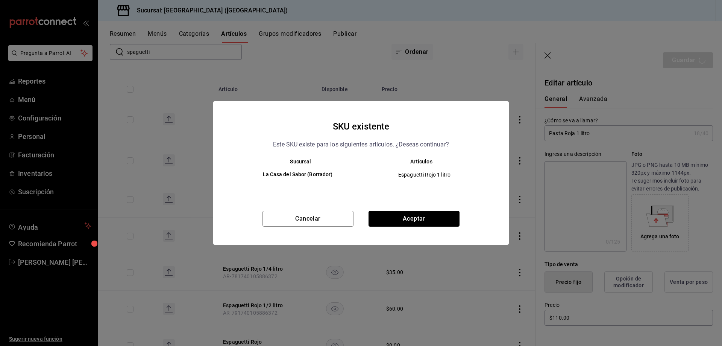
click at [431, 217] on button "Aceptar" at bounding box center [414, 219] width 91 height 16
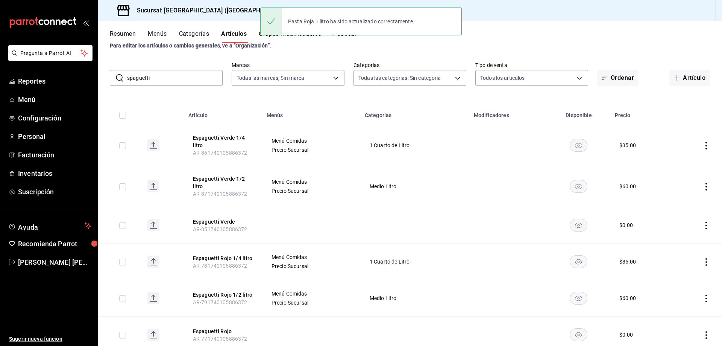
scroll to position [38, 0]
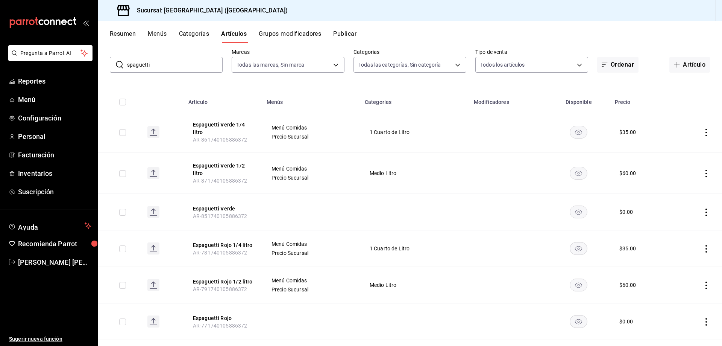
click at [703, 249] on icon "actions" at bounding box center [707, 249] width 8 height 8
click at [682, 266] on span "Editar" at bounding box center [678, 266] width 20 height 8
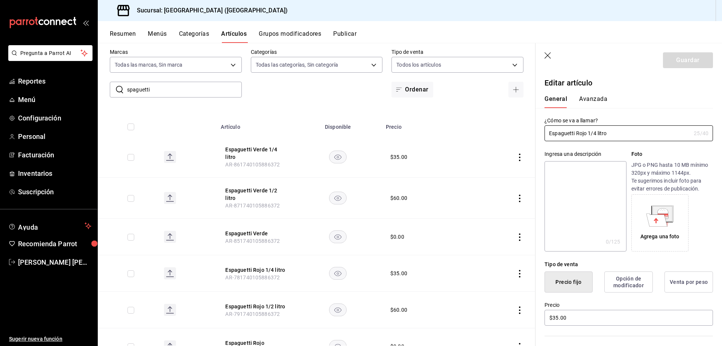
drag, startPoint x: 575, startPoint y: 133, endPoint x: 542, endPoint y: 133, distance: 32.7
click at [542, 133] on div "¿Cómo se va a llamar? Espaguetti Rojo 1/4 litro 25 /40 ¿Cómo se va a llamar?" at bounding box center [625, 124] width 178 height 33
type input "Pasta Rojo 14 litro"
click at [677, 58] on button "Guardar" at bounding box center [688, 60] width 50 height 16
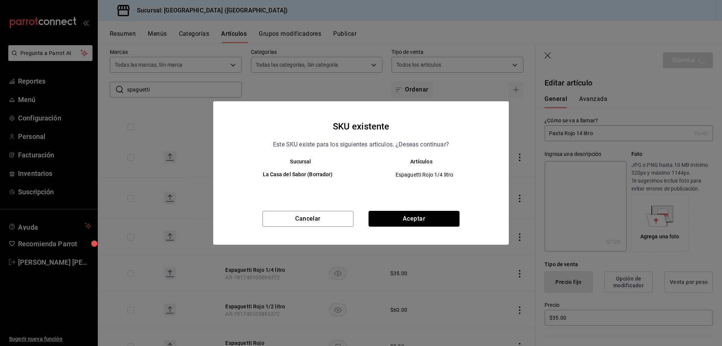
click at [421, 221] on button "Aceptar" at bounding box center [414, 219] width 91 height 16
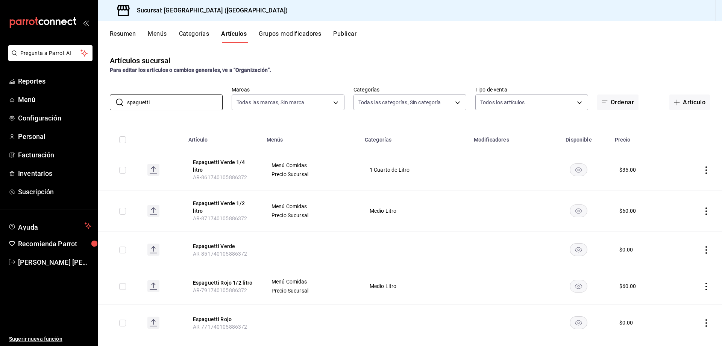
drag, startPoint x: 172, startPoint y: 101, endPoint x: 107, endPoint y: 97, distance: 65.2
click at [107, 97] on div "​ spaguetti ​ Marcas Todas las marcas, Sin marca 4329e25c-3564-4bd4-9b42-c2c7c1…" at bounding box center [410, 98] width 624 height 24
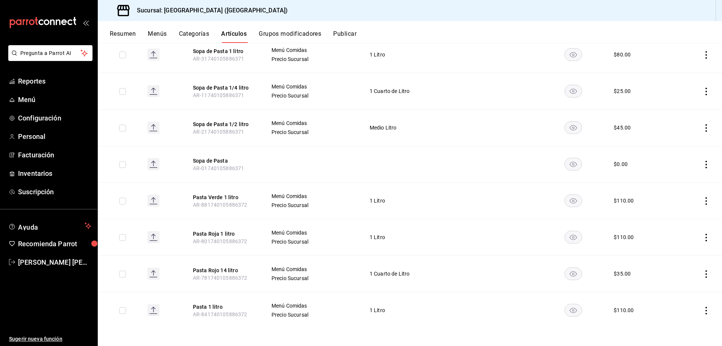
scroll to position [114, 0]
type input "pasta"
click at [226, 275] on span "AR-781740105886372" at bounding box center [220, 277] width 55 height 6
click at [703, 274] on icon "actions" at bounding box center [707, 273] width 8 height 8
click at [674, 289] on span "Editar" at bounding box center [678, 290] width 20 height 8
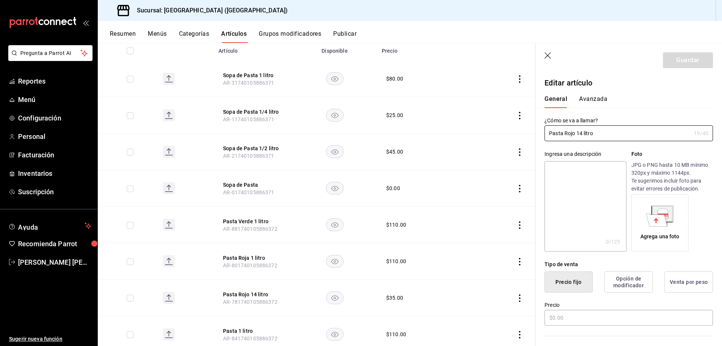
type input "$35.00"
click at [578, 133] on input "Pasta Rojo 14 litro" at bounding box center [618, 133] width 146 height 15
type input "Pasta Rojo 14 litro"
click at [589, 316] on input "$35.00" at bounding box center [629, 318] width 169 height 16
click at [687, 61] on div "Guardar" at bounding box center [688, 60] width 50 height 16
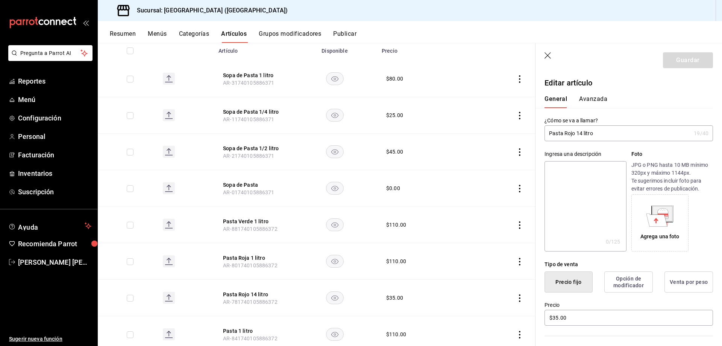
click at [547, 56] on icon "button" at bounding box center [549, 56] width 8 height 8
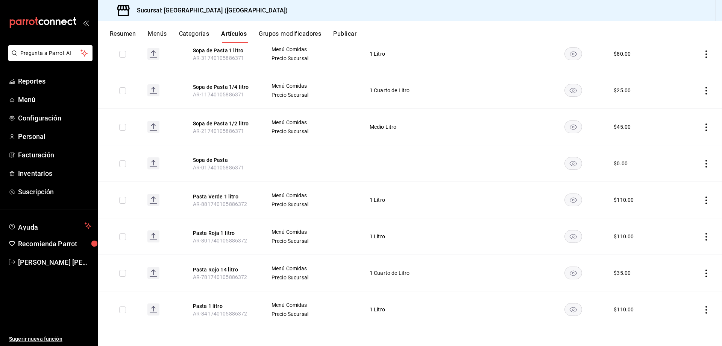
scroll to position [89, 0]
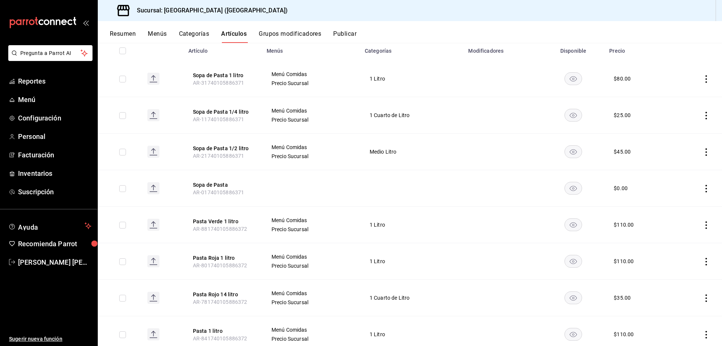
click at [703, 299] on icon "actions" at bounding box center [707, 298] width 8 height 8
click at [681, 298] on span "Editar" at bounding box center [678, 295] width 20 height 8
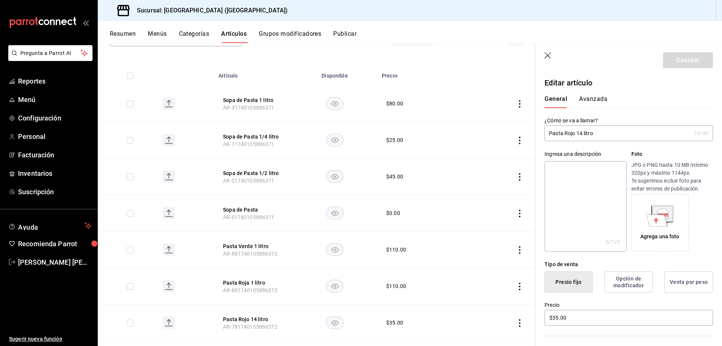
click at [580, 133] on input "Pasta Rojo 14 litro" at bounding box center [618, 133] width 146 height 15
type input "Pasta Rojo 14 litro"
click at [549, 55] on icon "button" at bounding box center [549, 56] width 8 height 8
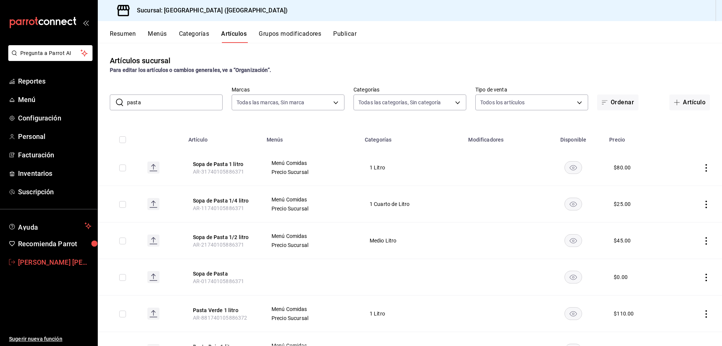
click at [57, 261] on span "[PERSON_NAME] [PERSON_NAME]" at bounding box center [54, 262] width 73 height 10
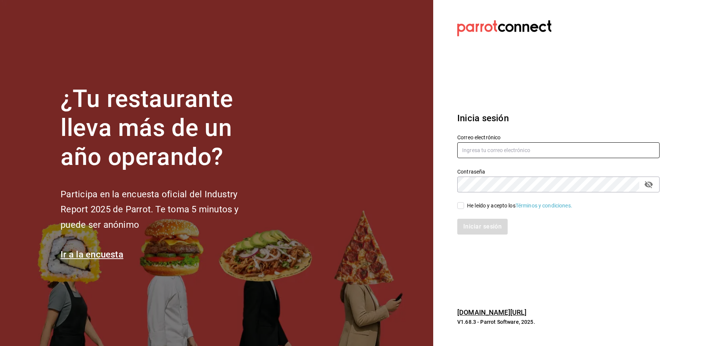
type input "lacasadelatorta.01@gmail.com"
